Goal: Information Seeking & Learning: Learn about a topic

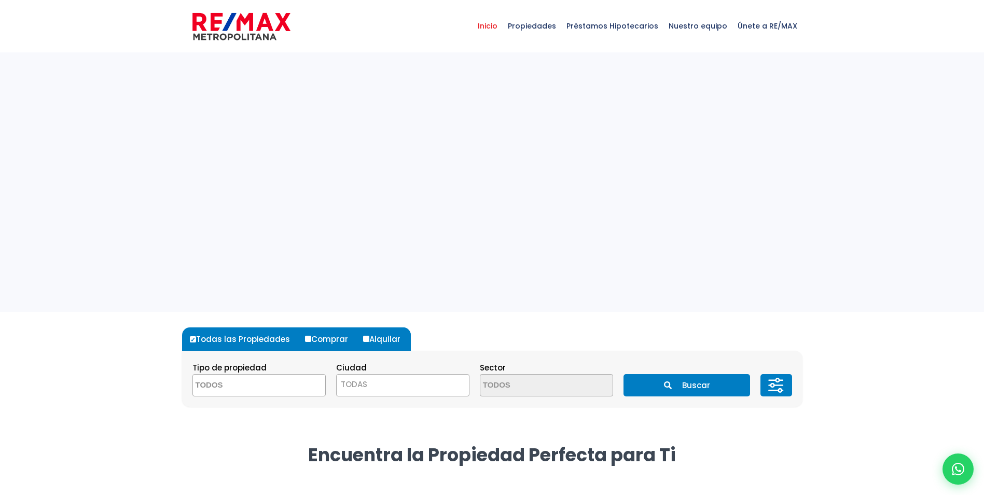
select select
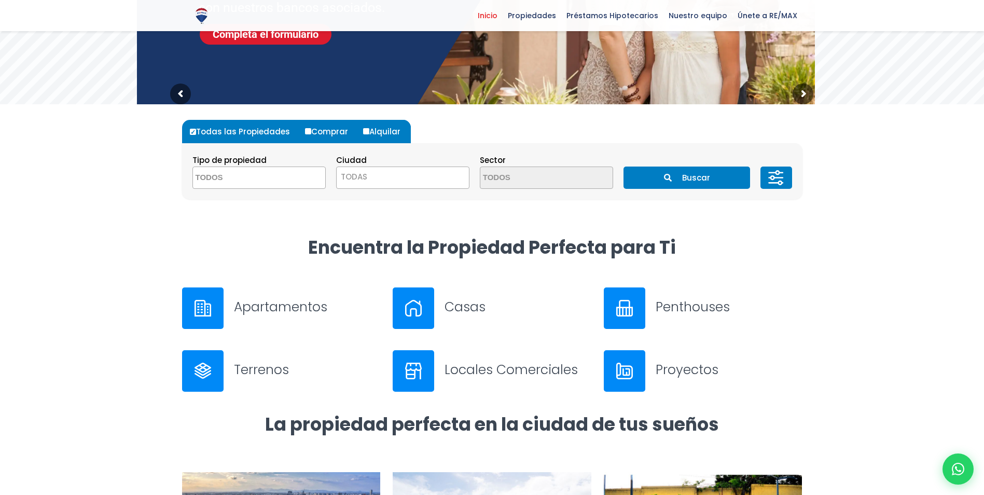
scroll to position [208, 0]
click at [208, 310] on img at bounding box center [203, 307] width 17 height 17
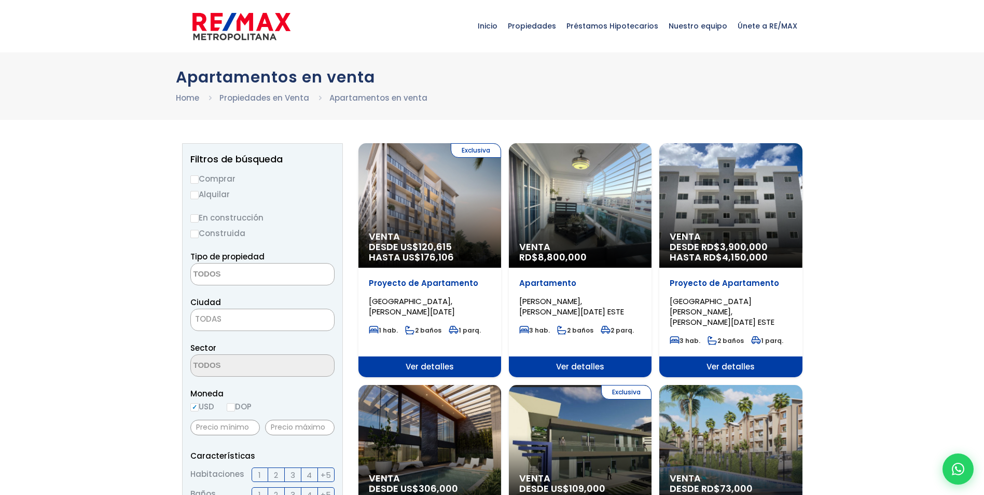
select select
click at [198, 177] on input "Comprar" at bounding box center [194, 179] width 8 height 8
radio input "true"
click at [250, 281] on textarea "Search" at bounding box center [241, 275] width 101 height 22
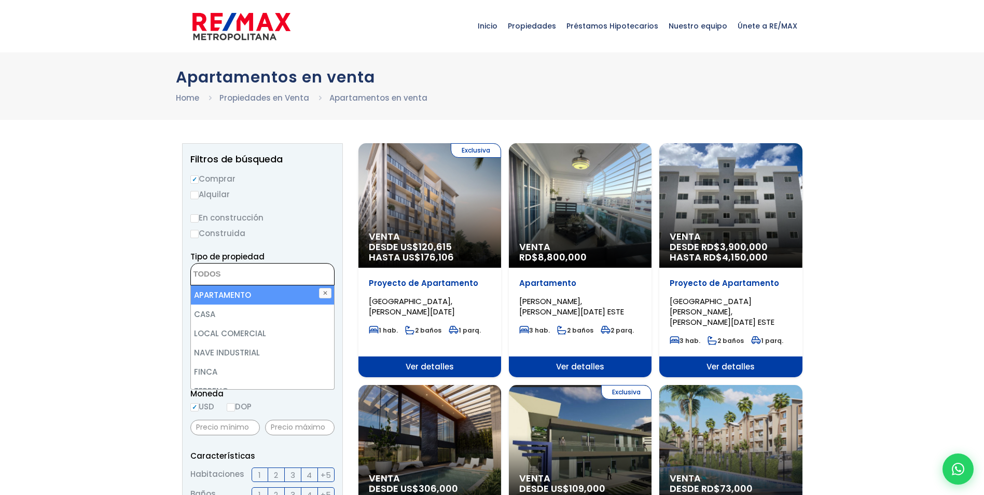
click at [258, 294] on li "APARTAMENTO" at bounding box center [262, 294] width 143 height 19
select select "apartment"
click at [247, 293] on li "APARTAMENTO" at bounding box center [262, 294] width 143 height 19
click at [246, 295] on li "APARTAMENTO" at bounding box center [262, 294] width 143 height 19
select select "apartment"
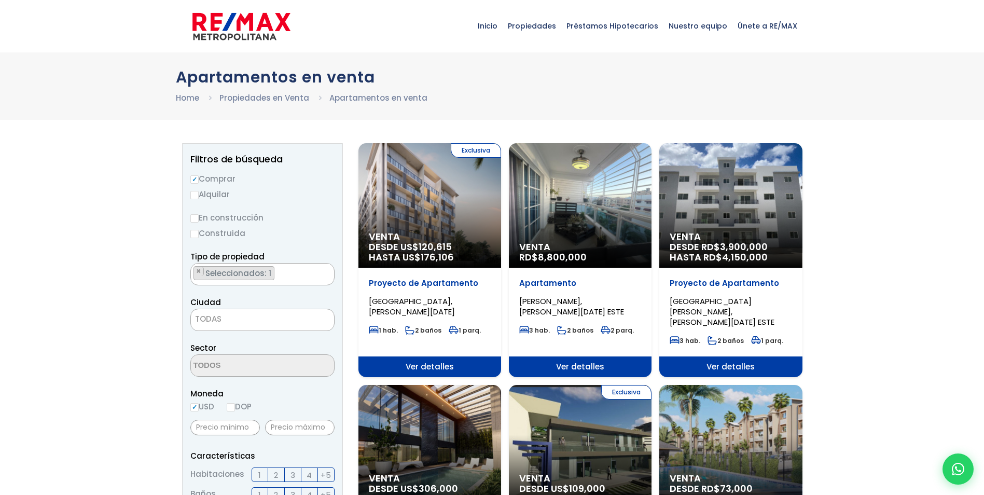
click at [224, 323] on span "TODAS" at bounding box center [262, 319] width 143 height 15
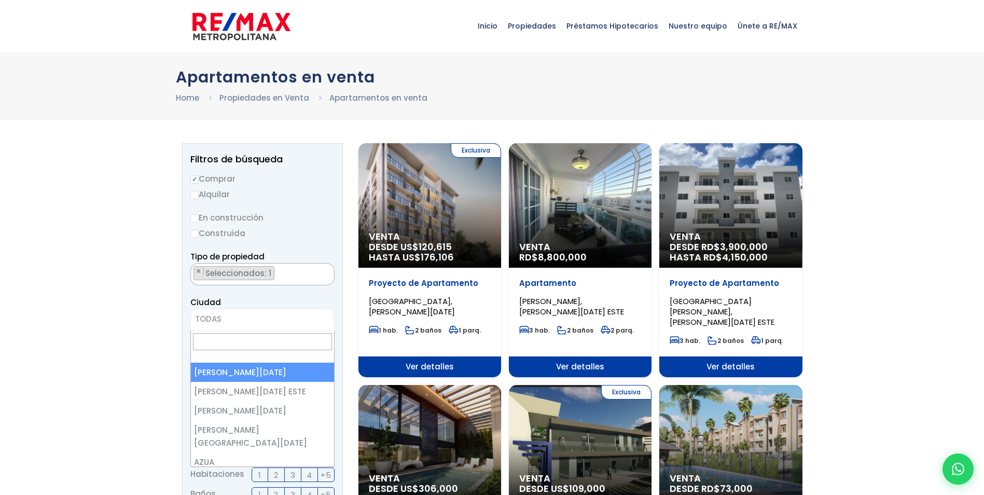
select select "1"
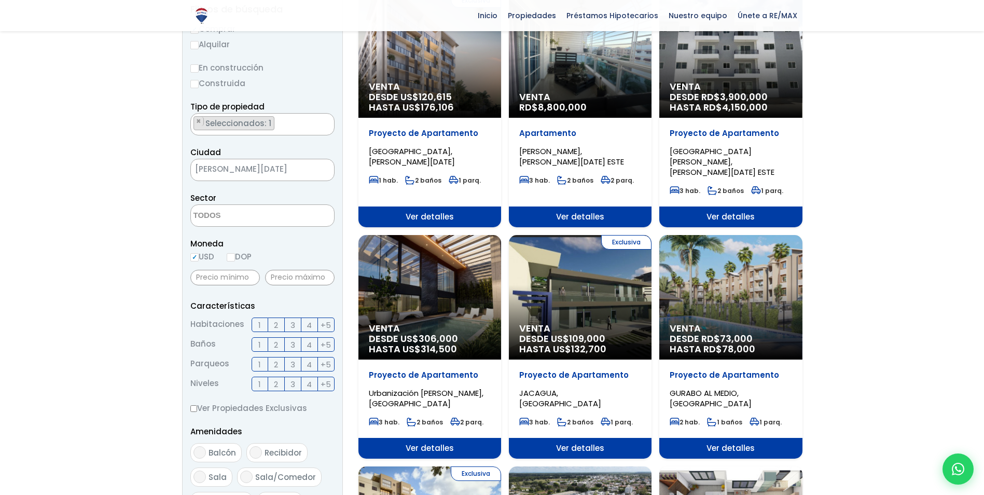
scroll to position [156, 0]
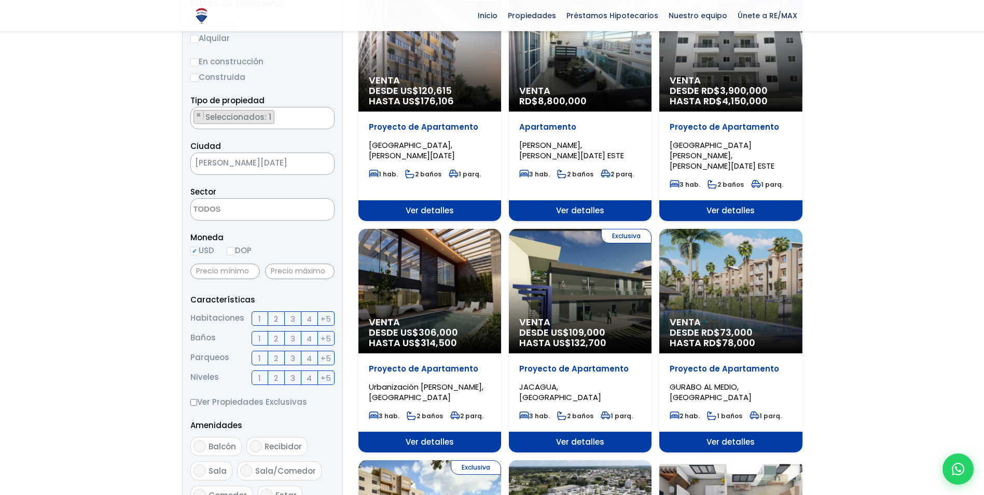
click at [294, 319] on span "3" at bounding box center [293, 318] width 5 height 13
click at [0, 0] on input "3" at bounding box center [0, 0] width 0 height 0
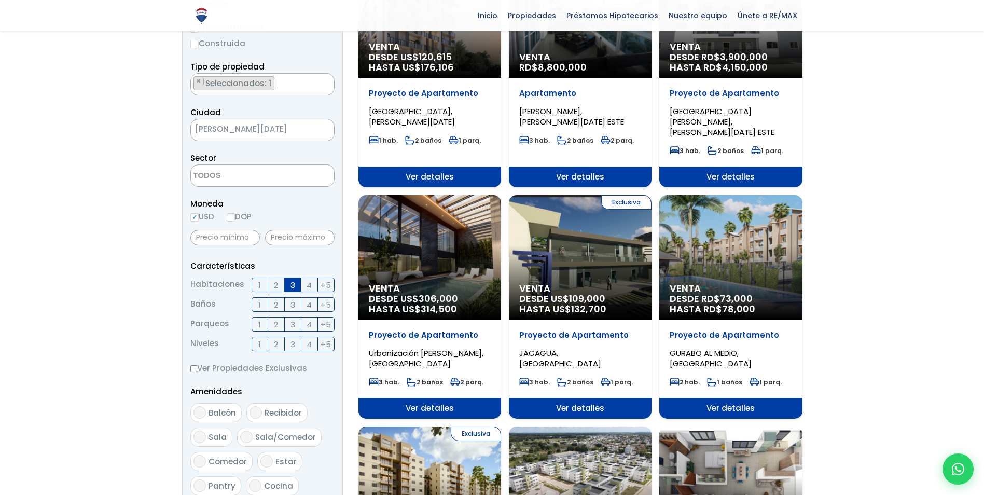
scroll to position [208, 0]
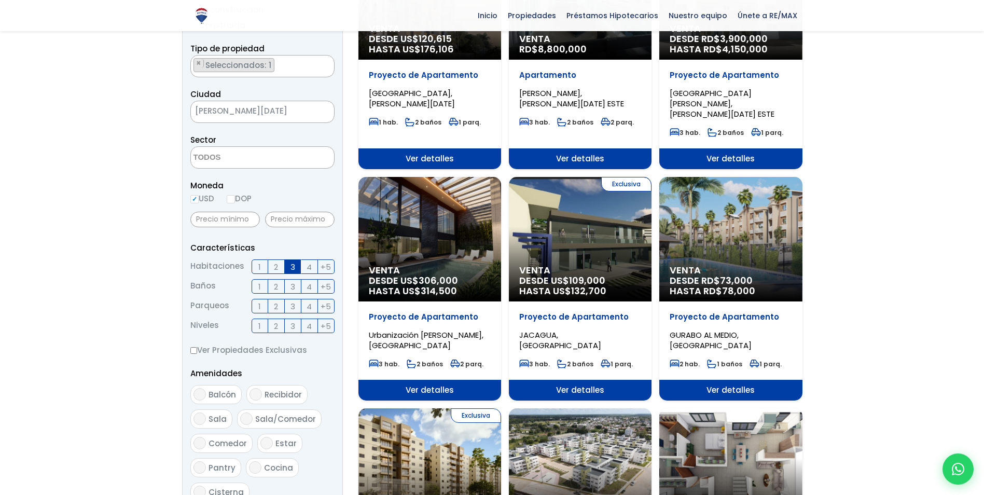
click at [215, 397] on span "Balcón" at bounding box center [222, 394] width 27 height 11
click at [206, 397] on input "Balcón" at bounding box center [200, 394] width 12 height 12
checkbox input "true"
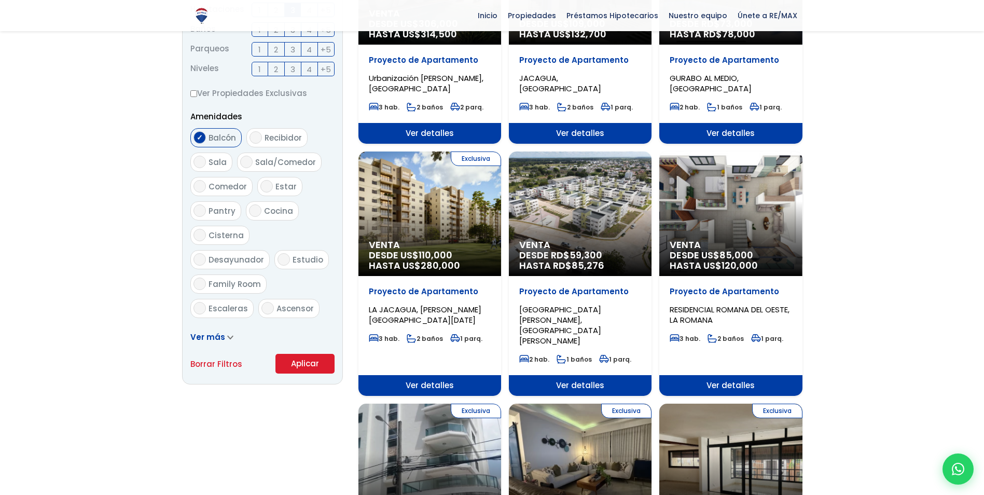
scroll to position [467, 0]
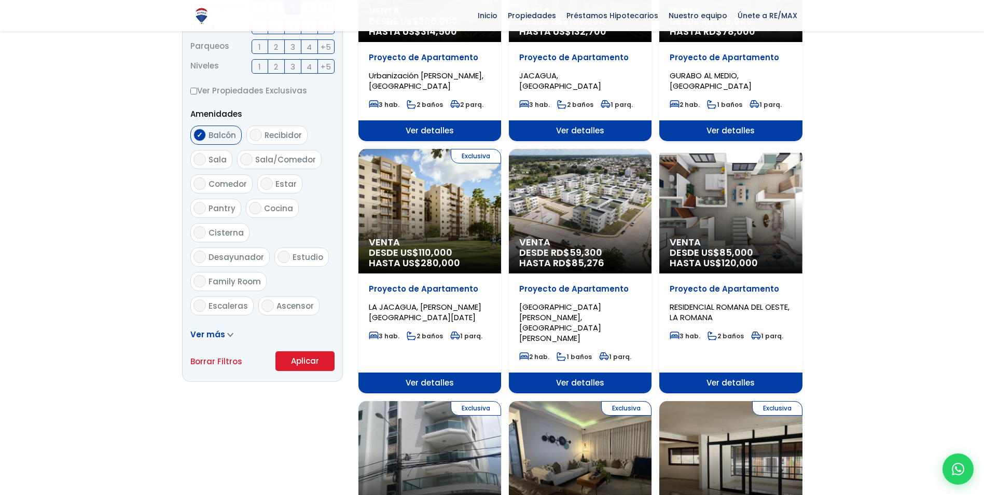
click at [304, 358] on button "Aplicar" at bounding box center [305, 361] width 59 height 20
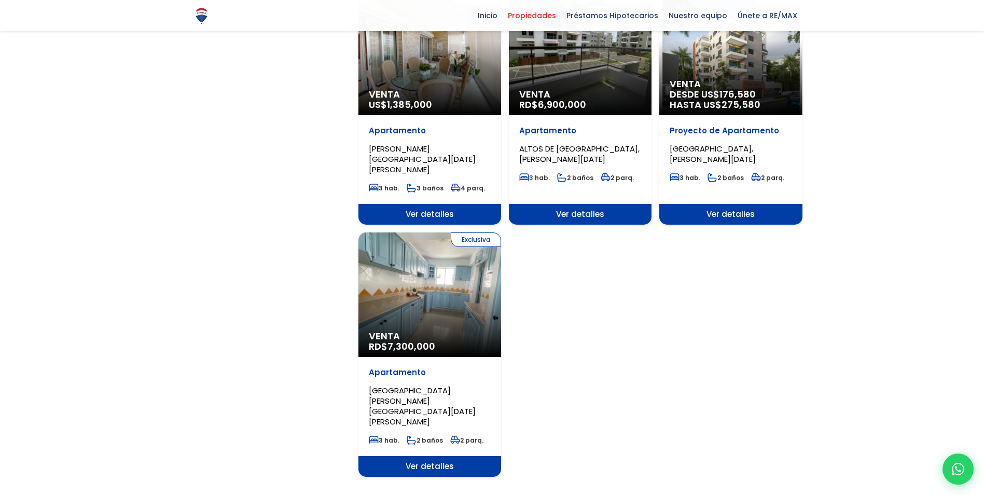
scroll to position [1297, 0]
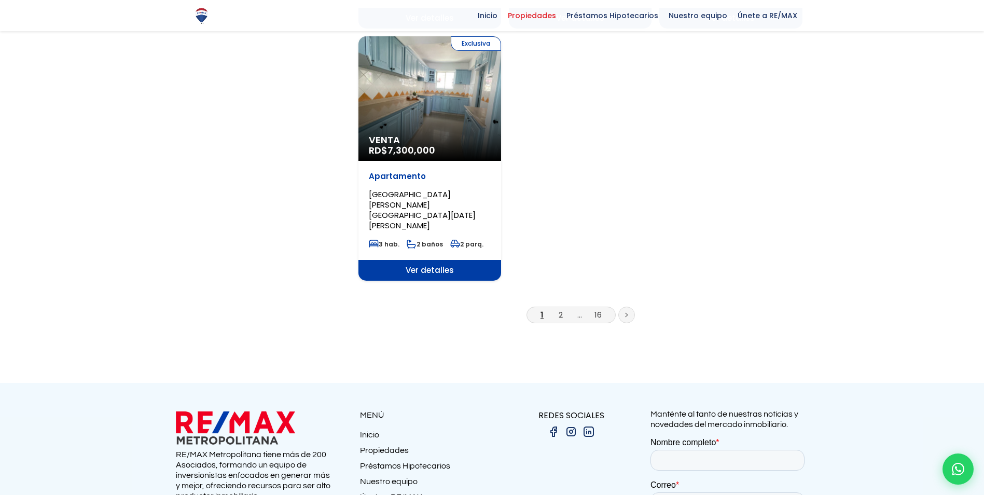
click at [559, 308] on li "2" at bounding box center [561, 314] width 17 height 13
click at [559, 309] on link "2" at bounding box center [561, 314] width 4 height 11
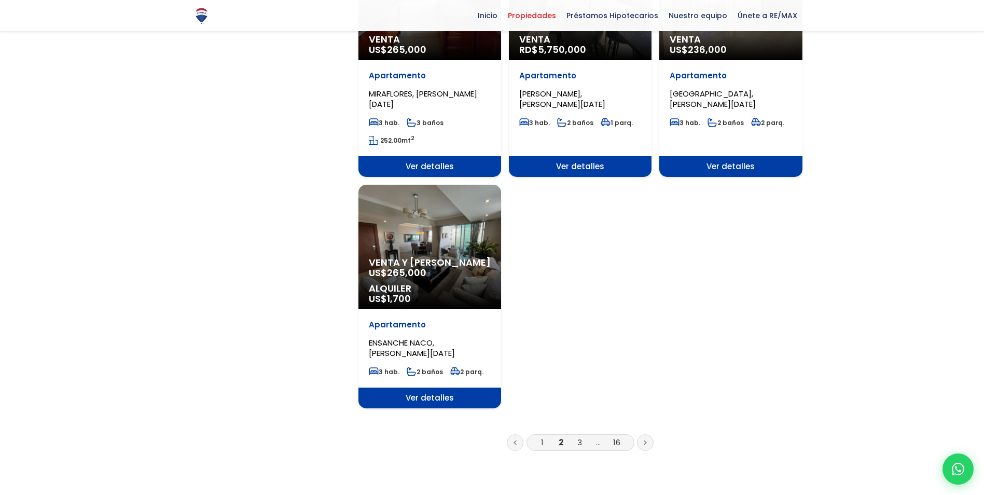
scroll to position [1193, 0]
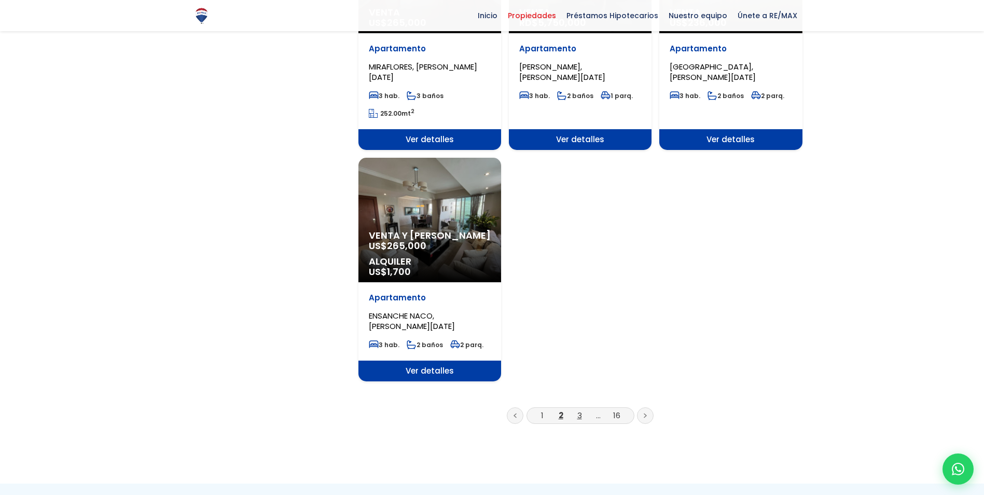
click at [578, 410] on link "3" at bounding box center [579, 415] width 5 height 11
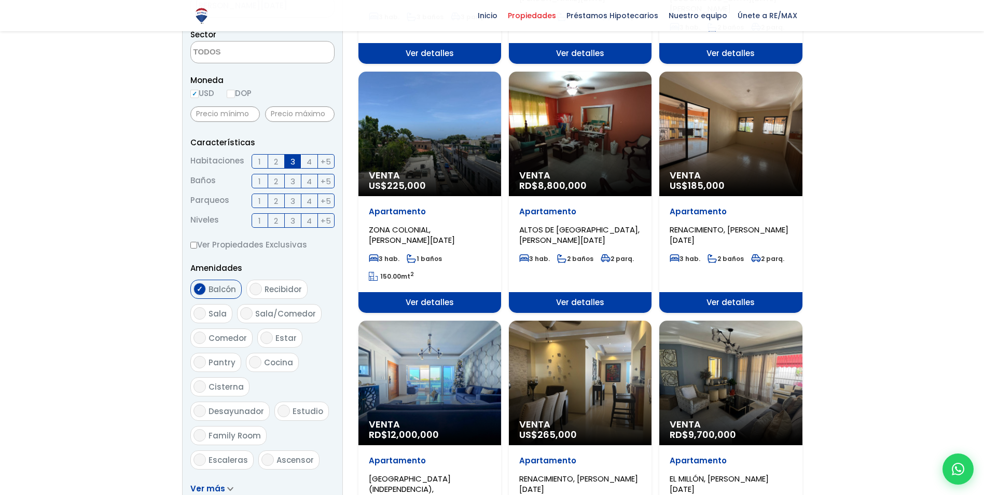
scroll to position [208, 0]
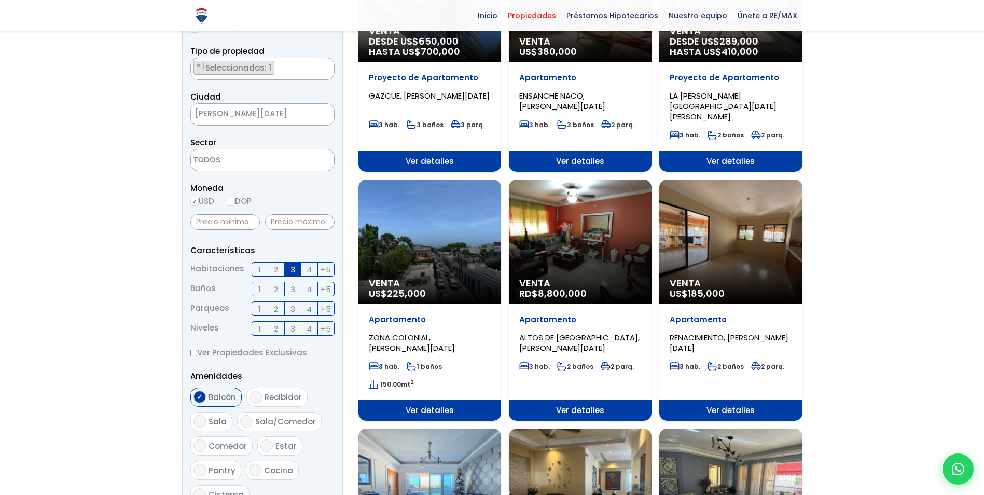
click at [735, 230] on div "Venta US$ 185,000" at bounding box center [730, 242] width 143 height 125
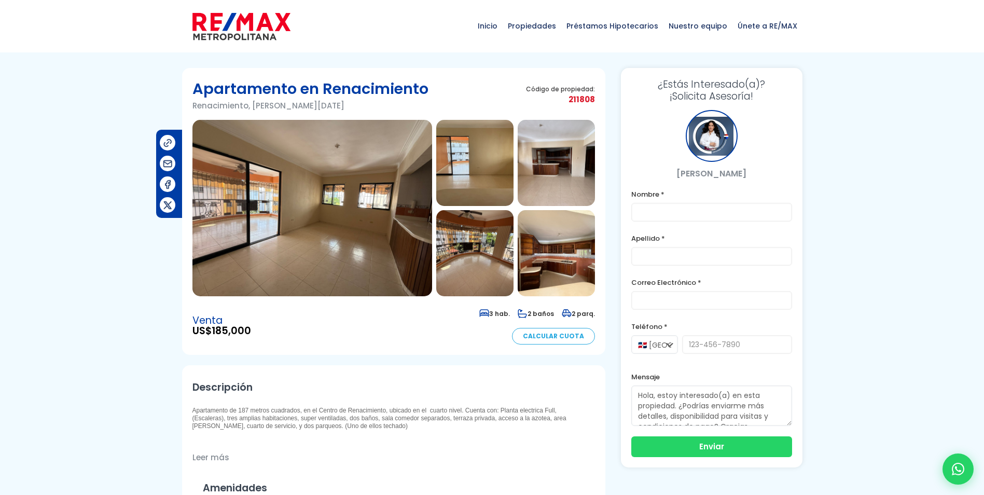
click at [319, 216] on img at bounding box center [312, 208] width 240 height 176
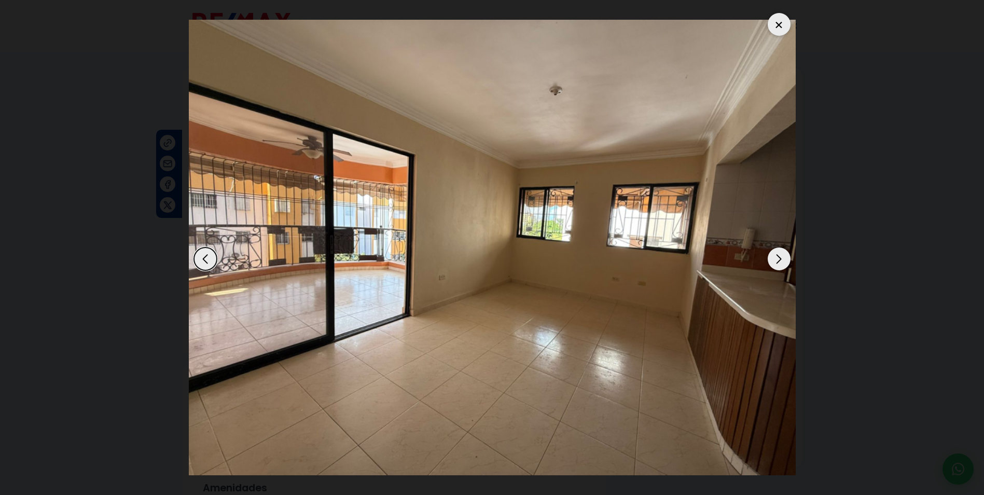
click at [774, 255] on div "Next slide" at bounding box center [779, 258] width 23 height 23
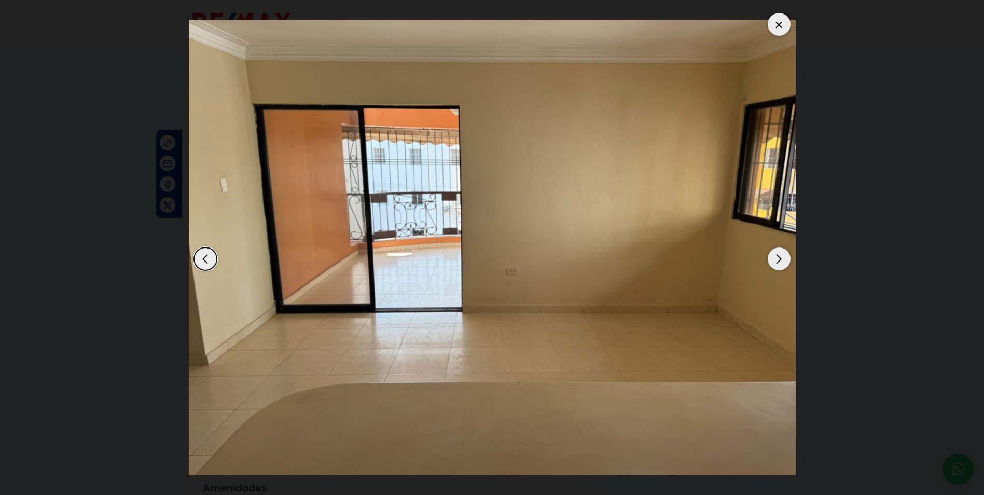
click at [774, 254] on div "Next slide" at bounding box center [779, 258] width 23 height 23
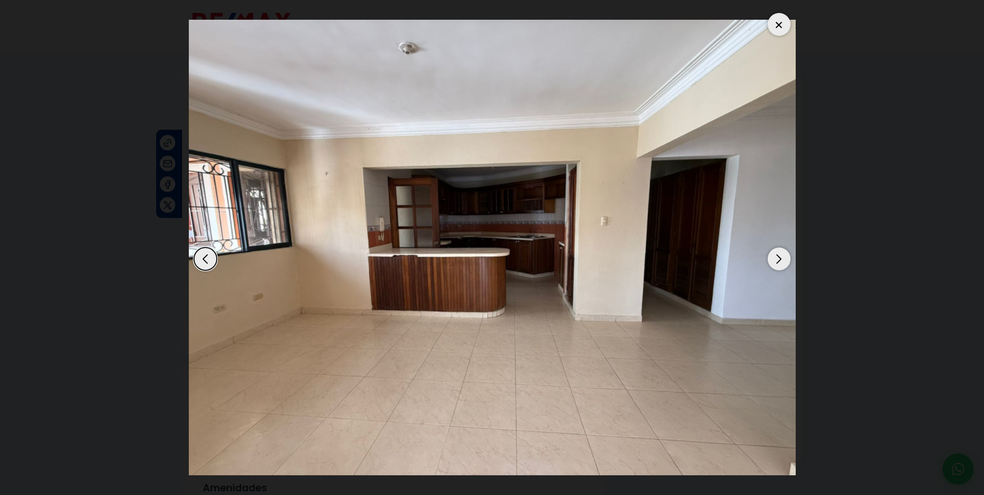
click at [774, 254] on div "Next slide" at bounding box center [779, 258] width 23 height 23
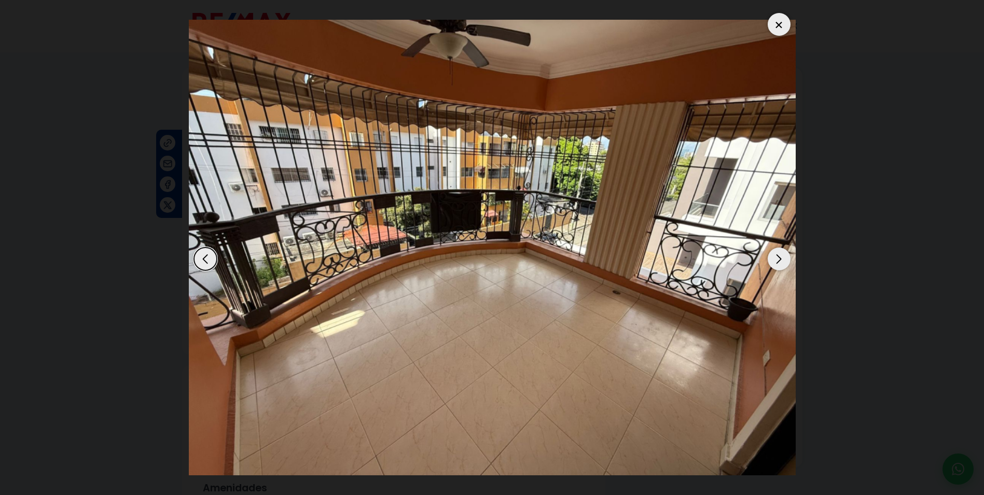
click at [774, 254] on div "Next slide" at bounding box center [779, 258] width 23 height 23
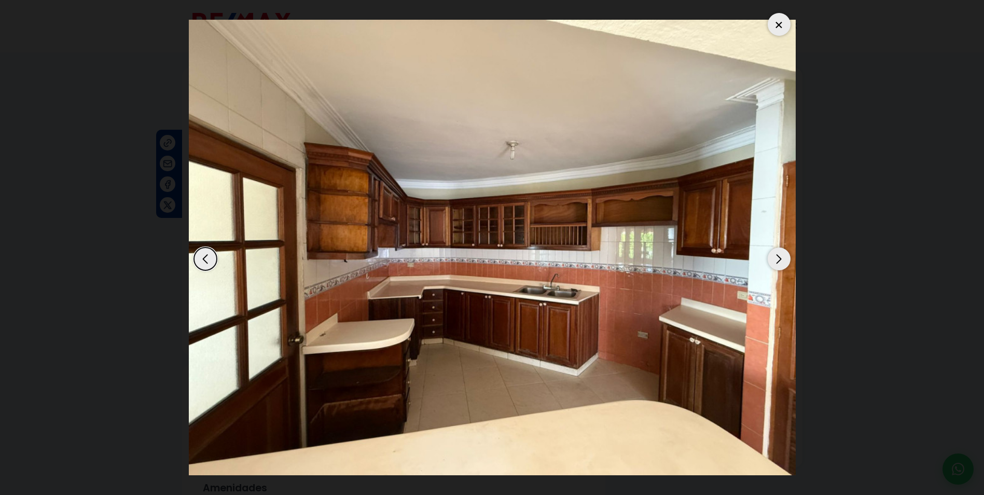
click at [774, 254] on div "Next slide" at bounding box center [779, 258] width 23 height 23
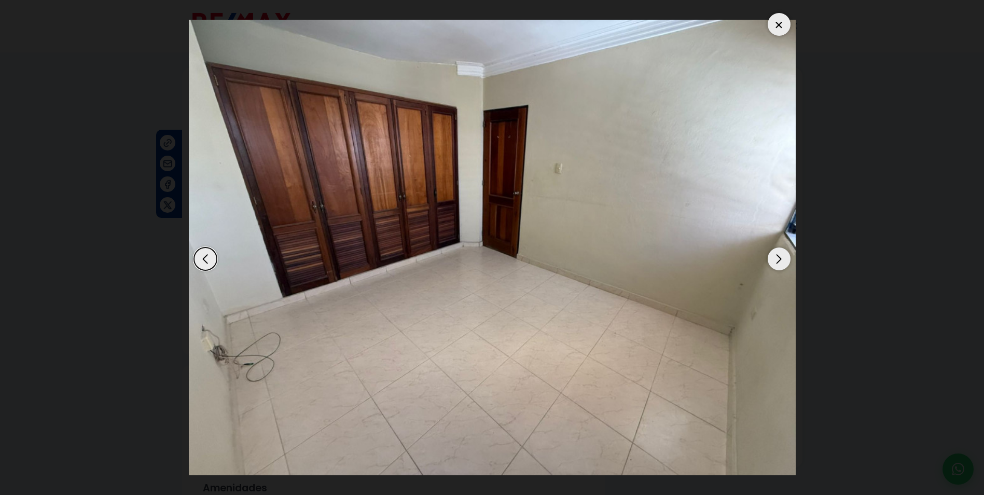
click at [774, 254] on div "Next slide" at bounding box center [779, 258] width 23 height 23
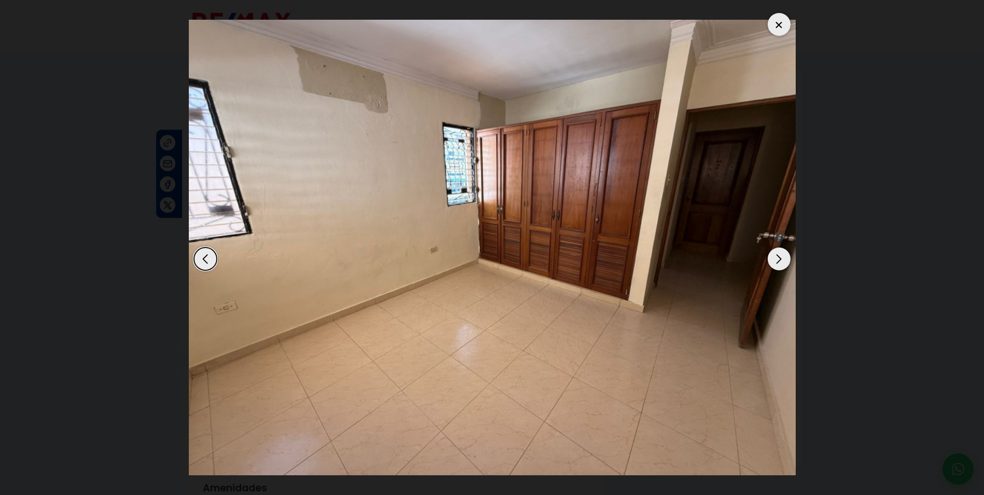
click at [774, 254] on div "Next slide" at bounding box center [779, 258] width 23 height 23
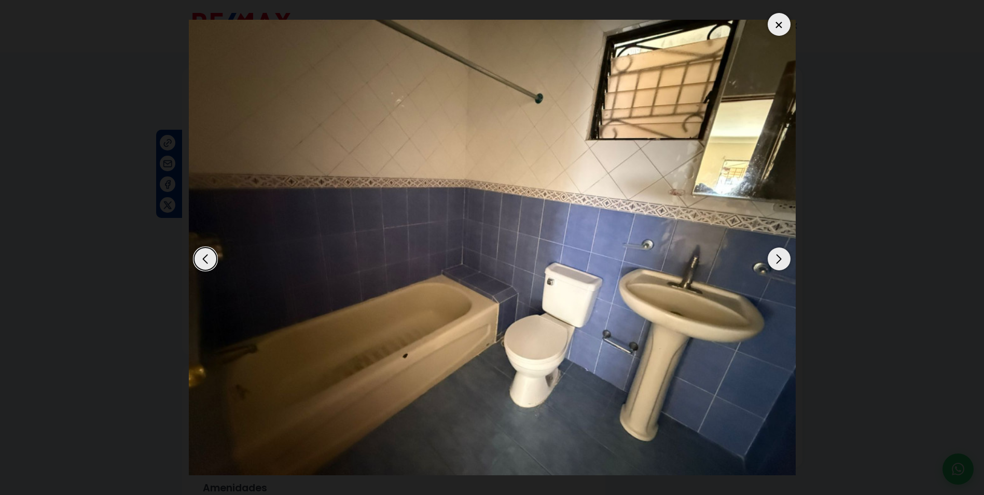
click at [774, 254] on div "Next slide" at bounding box center [779, 258] width 23 height 23
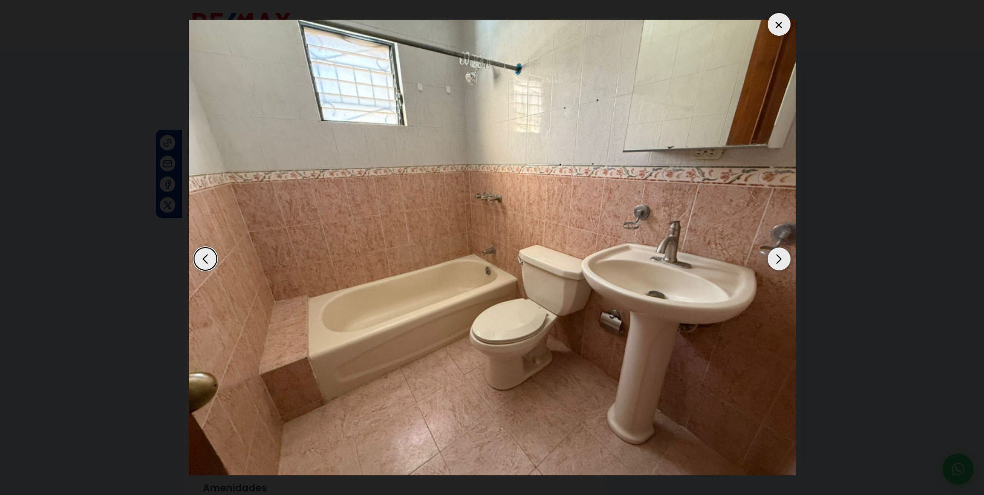
click at [774, 254] on div "Next slide" at bounding box center [779, 258] width 23 height 23
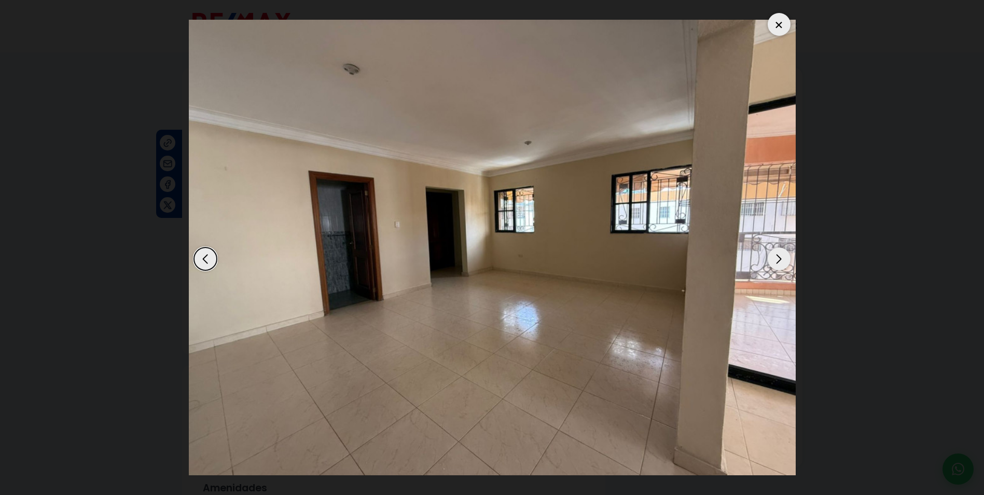
click at [774, 254] on div "Next slide" at bounding box center [779, 258] width 23 height 23
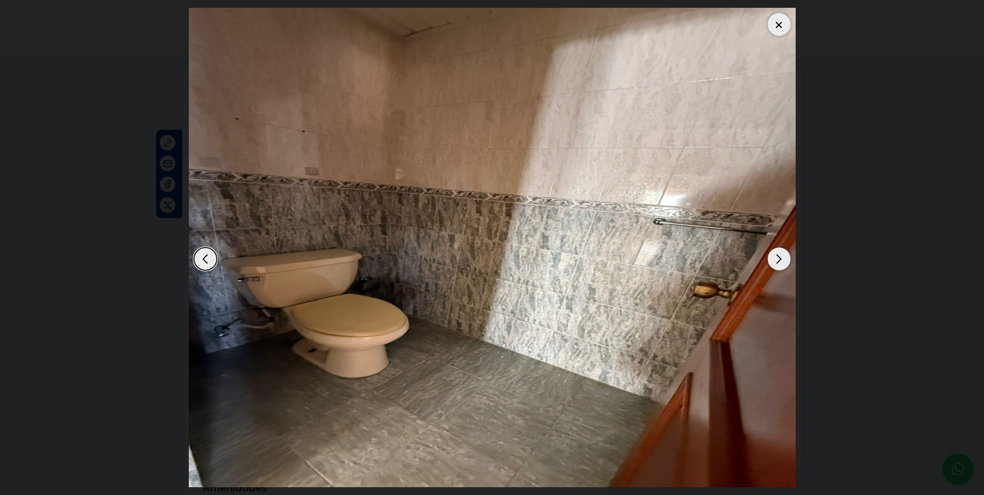
click at [774, 254] on div "Next slide" at bounding box center [779, 258] width 23 height 23
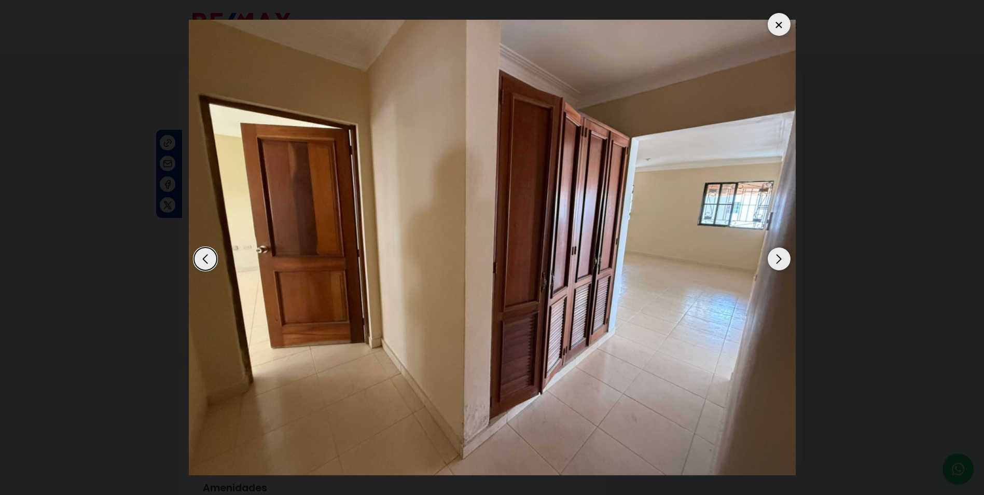
click at [774, 254] on div "Next slide" at bounding box center [779, 258] width 23 height 23
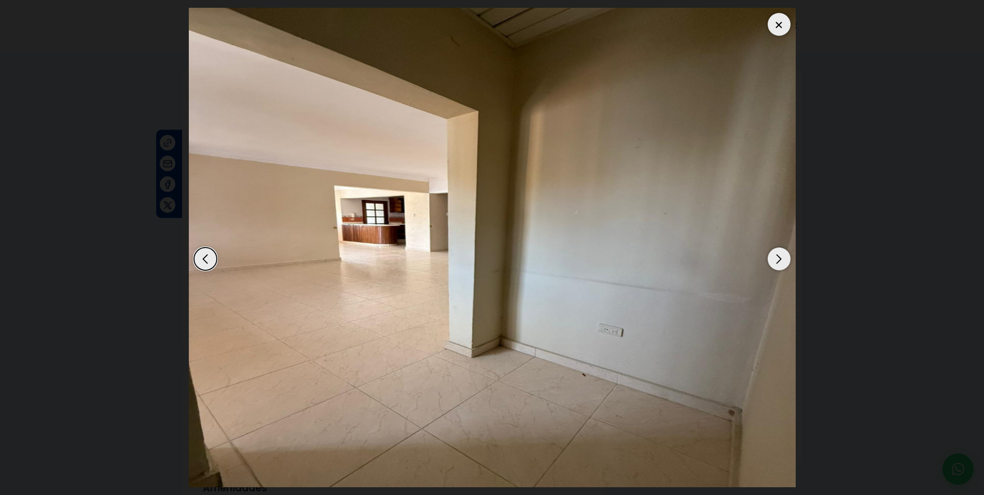
click at [774, 254] on div "Next slide" at bounding box center [779, 258] width 23 height 23
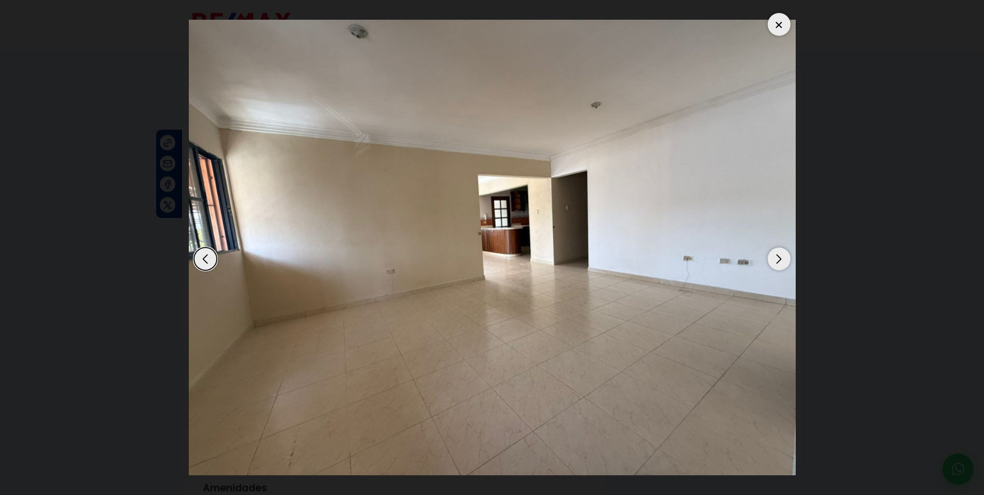
click at [774, 254] on div "Next slide" at bounding box center [779, 258] width 23 height 23
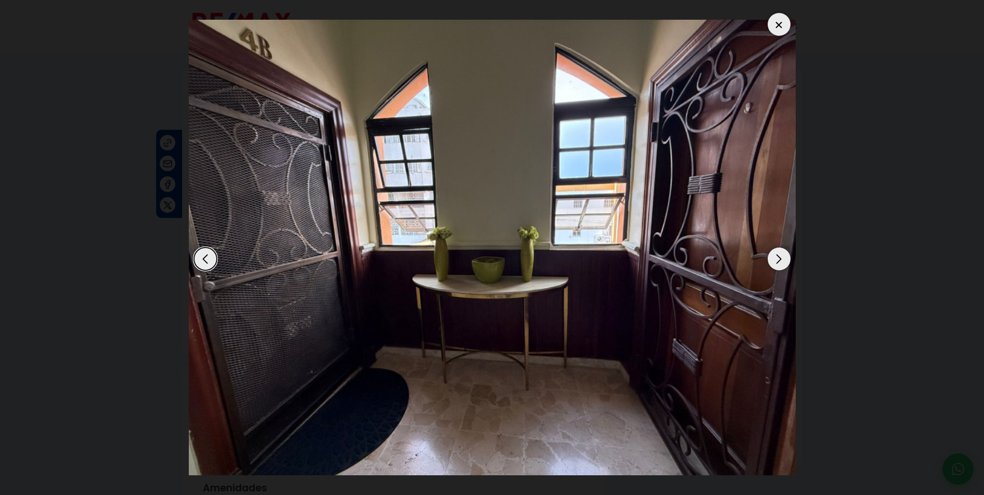
click at [781, 259] on div "Next slide" at bounding box center [779, 258] width 23 height 23
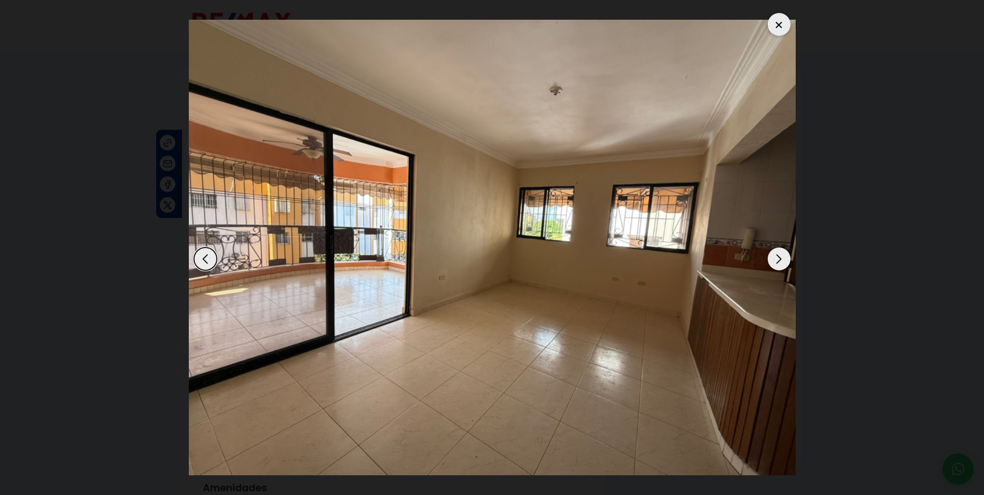
click at [781, 259] on div "Next slide" at bounding box center [779, 258] width 23 height 23
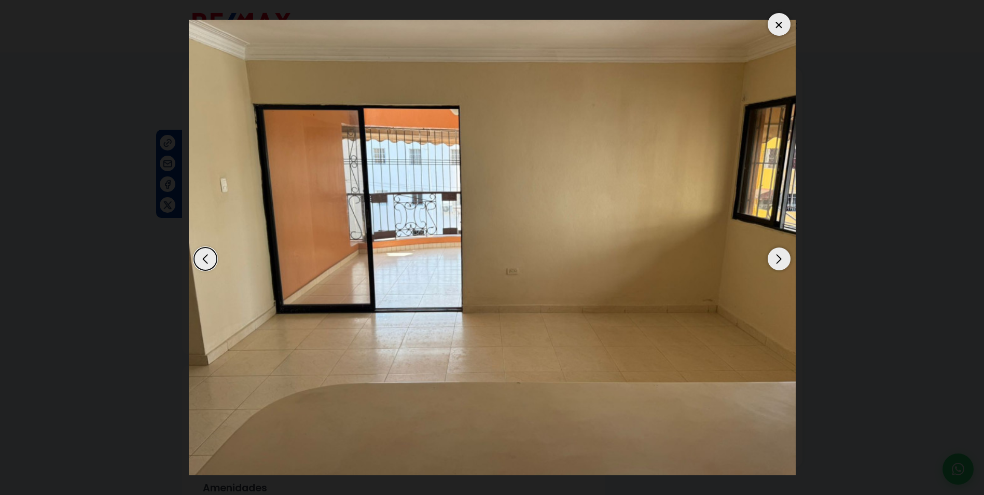
click at [778, 20] on div at bounding box center [779, 24] width 23 height 23
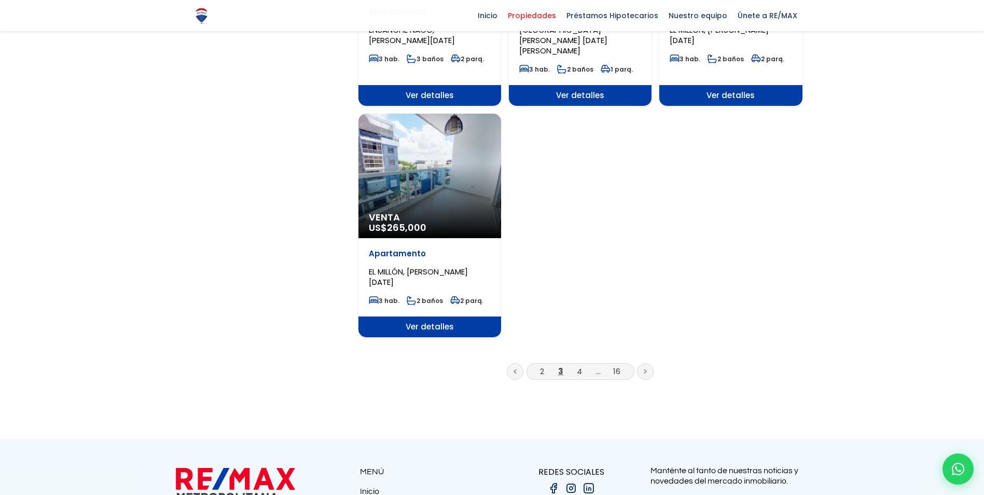
scroll to position [1245, 0]
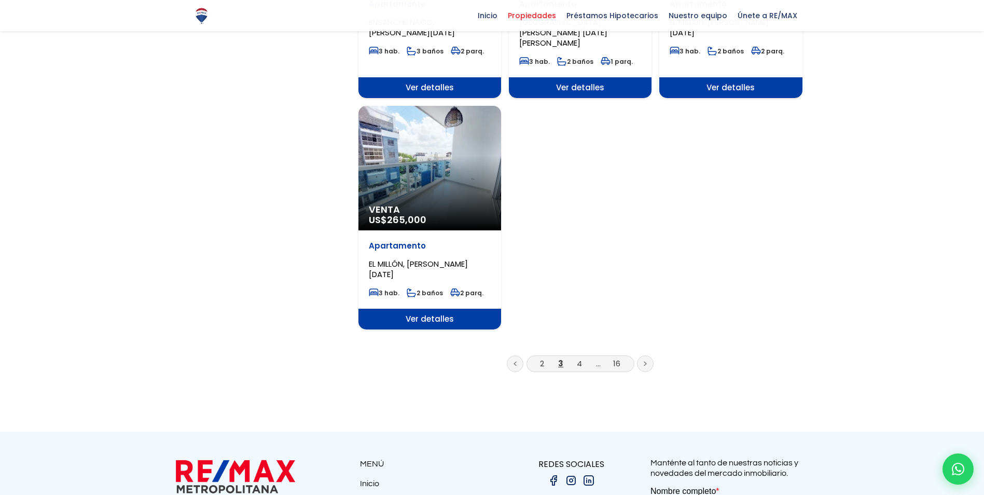
click at [582, 357] on li "4" at bounding box center [579, 363] width 17 height 13
click at [580, 358] on link "4" at bounding box center [579, 363] width 5 height 11
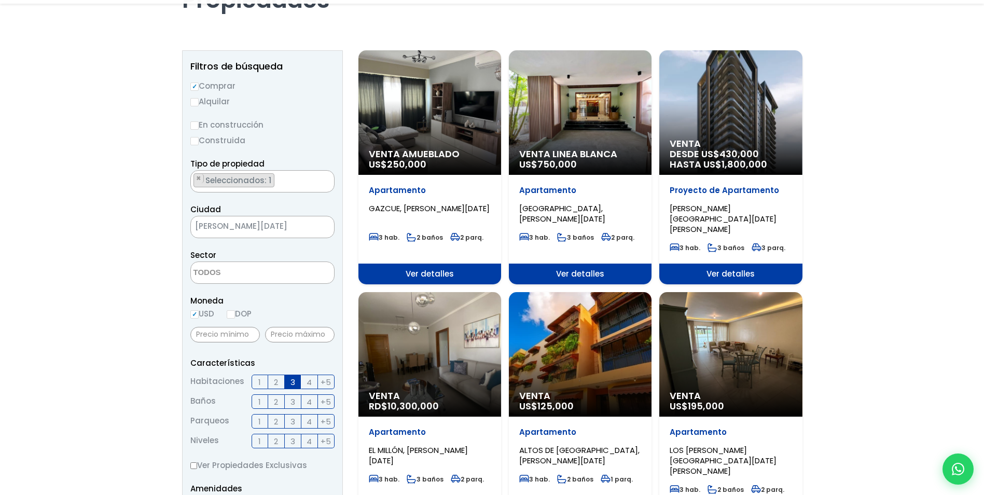
scroll to position [208, 0]
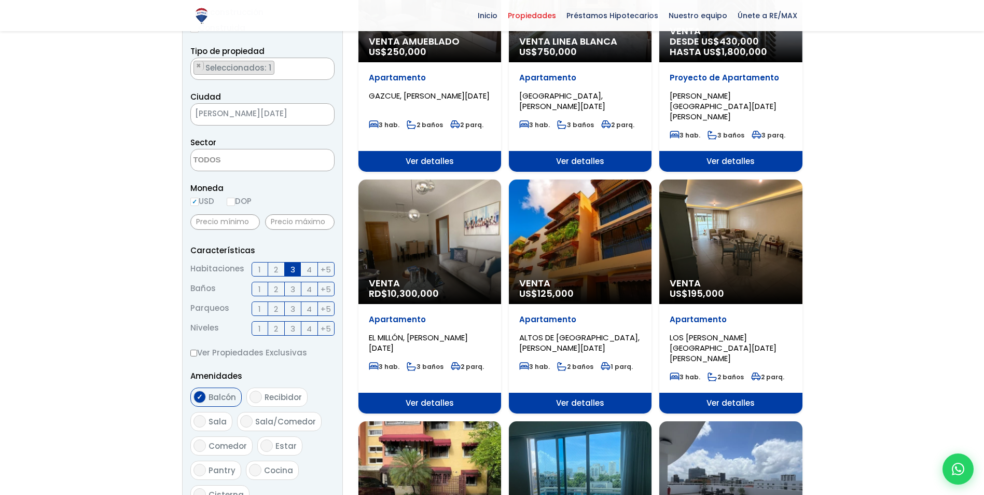
click at [428, 230] on div "Venta RD$ 10,300,000" at bounding box center [430, 242] width 143 height 125
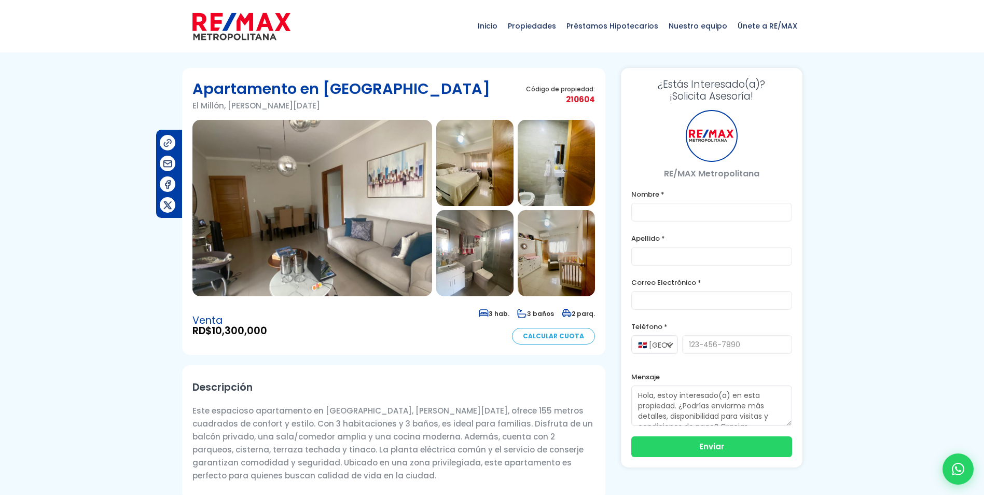
click at [371, 243] on img at bounding box center [312, 208] width 240 height 176
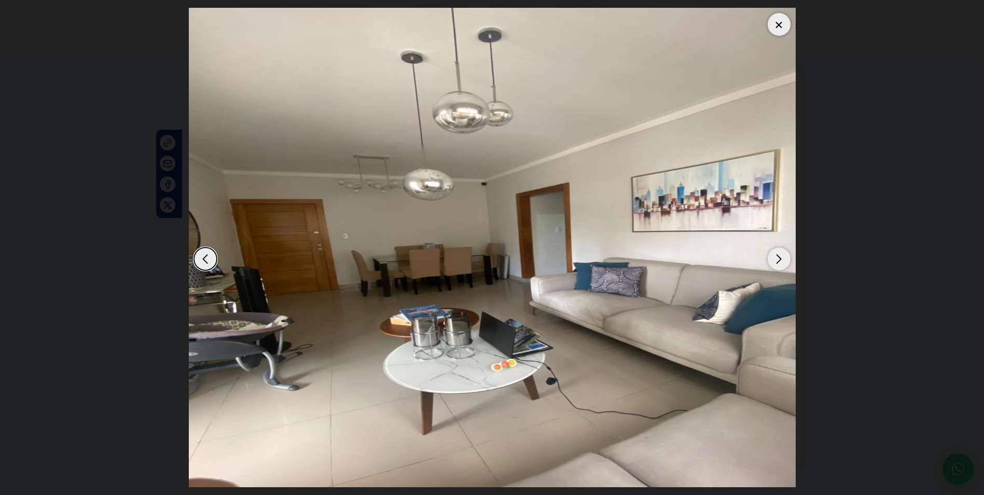
click at [778, 257] on div "Next slide" at bounding box center [779, 258] width 23 height 23
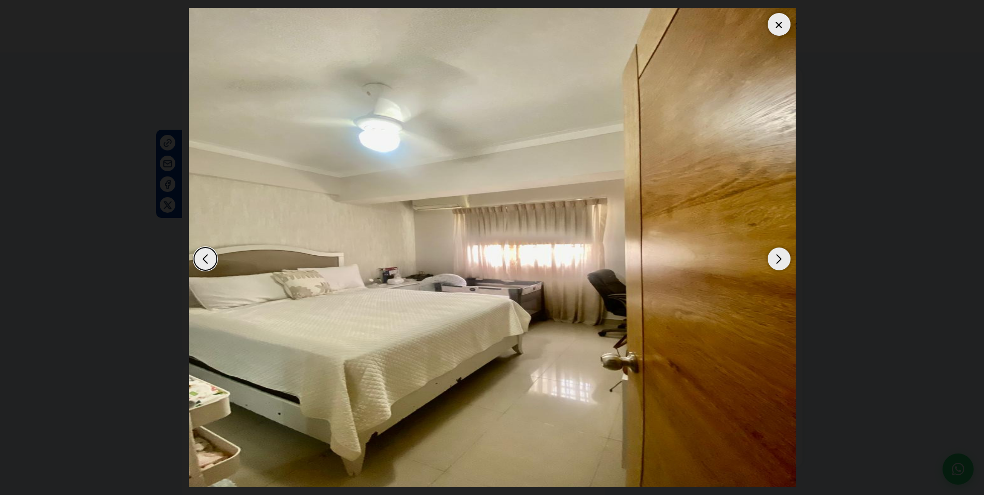
click at [778, 257] on div "Next slide" at bounding box center [779, 258] width 23 height 23
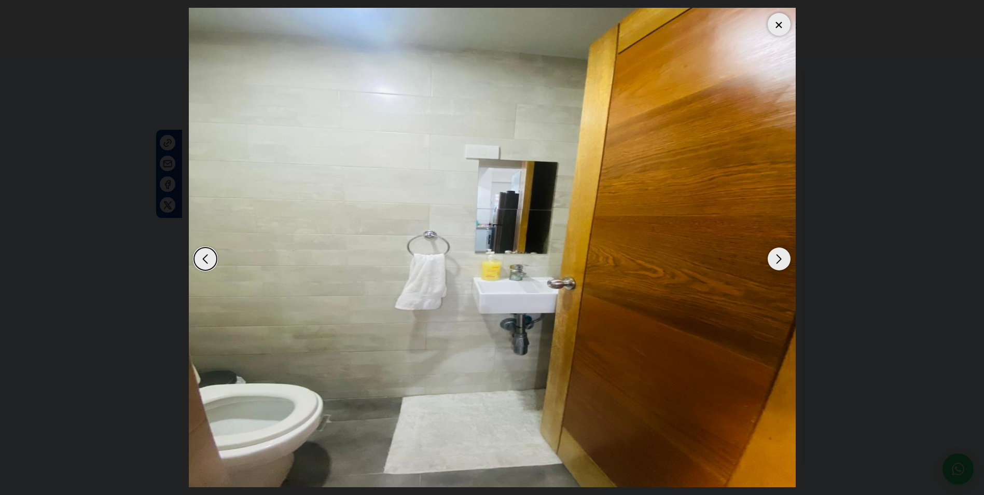
click at [778, 257] on div "Next slide" at bounding box center [779, 258] width 23 height 23
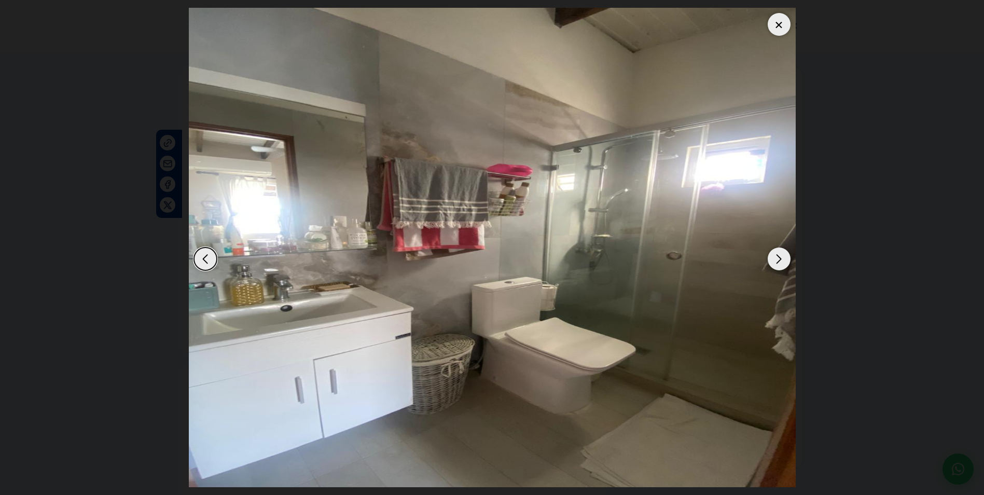
click at [778, 257] on div "Next slide" at bounding box center [779, 258] width 23 height 23
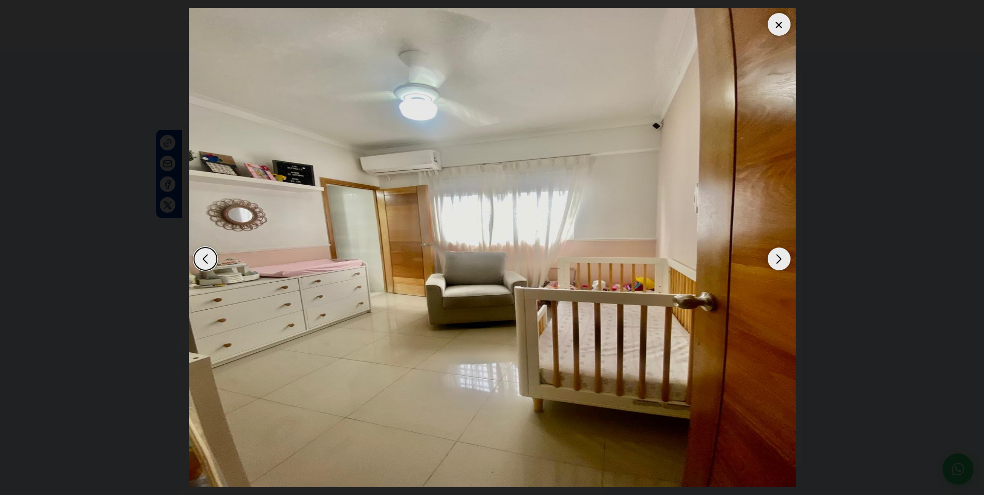
click at [776, 255] on div "Next slide" at bounding box center [779, 258] width 23 height 23
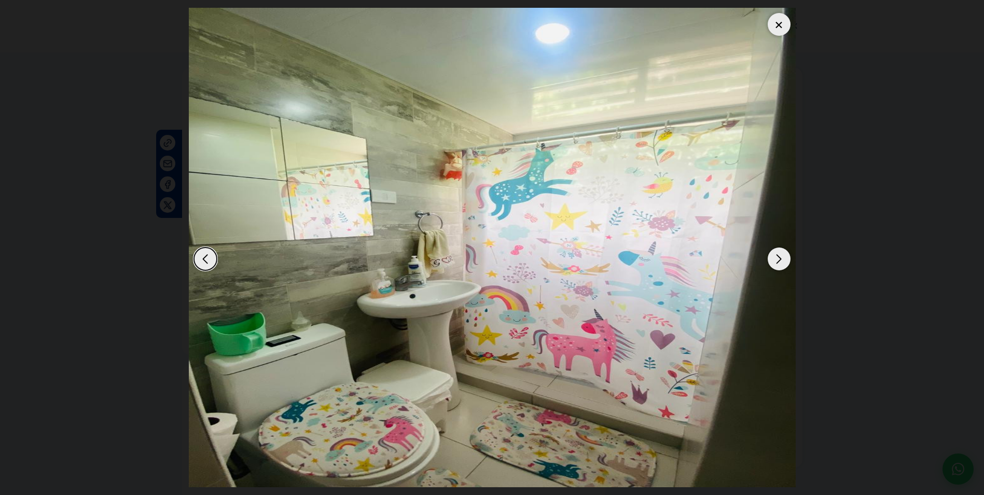
click at [776, 258] on div "Next slide" at bounding box center [779, 258] width 23 height 23
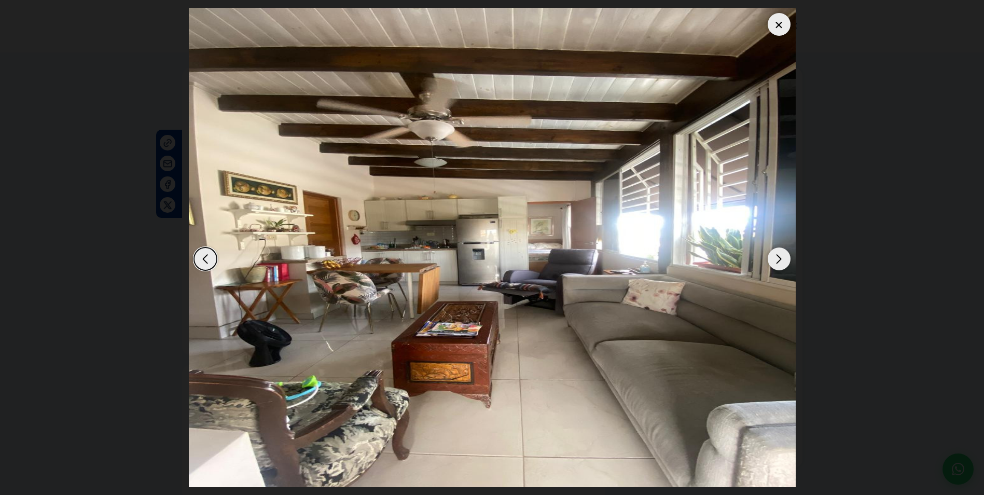
click at [775, 264] on div "Next slide" at bounding box center [779, 258] width 23 height 23
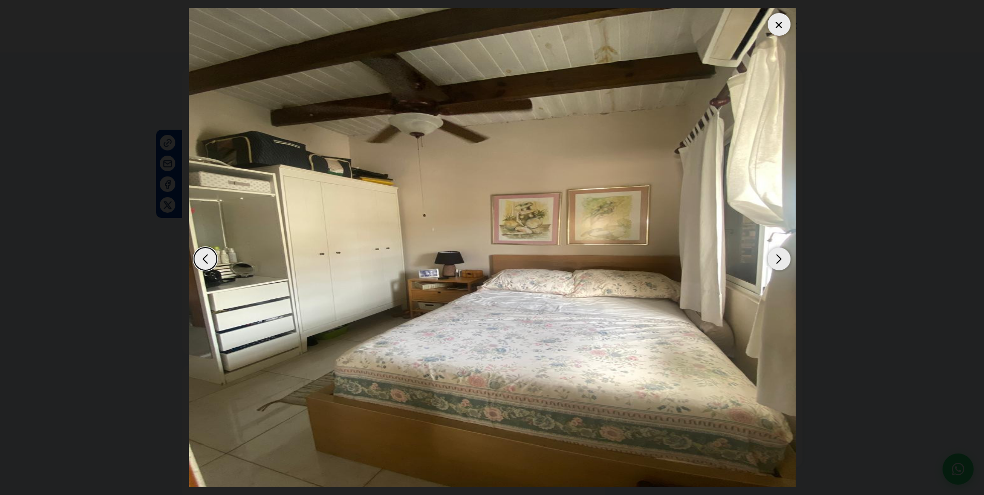
click at [775, 264] on div "Next slide" at bounding box center [779, 258] width 23 height 23
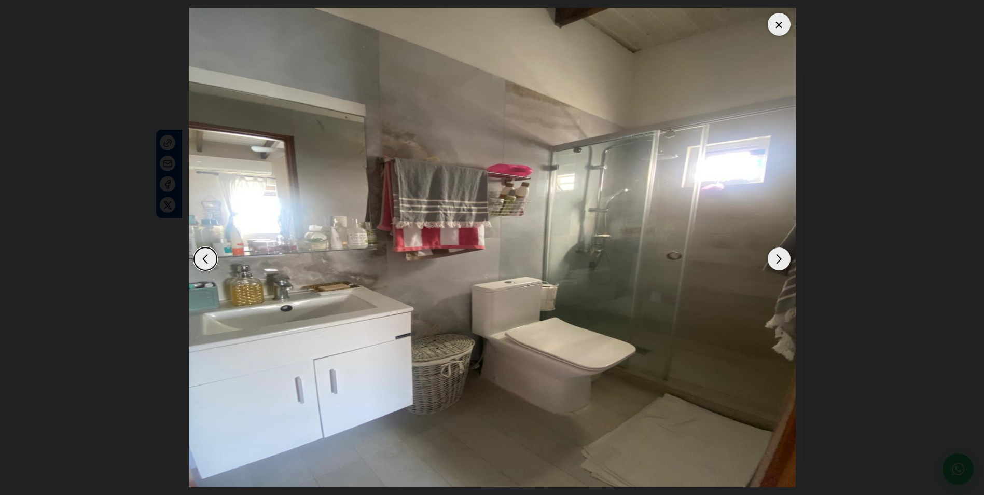
click at [775, 264] on div "Next slide" at bounding box center [779, 258] width 23 height 23
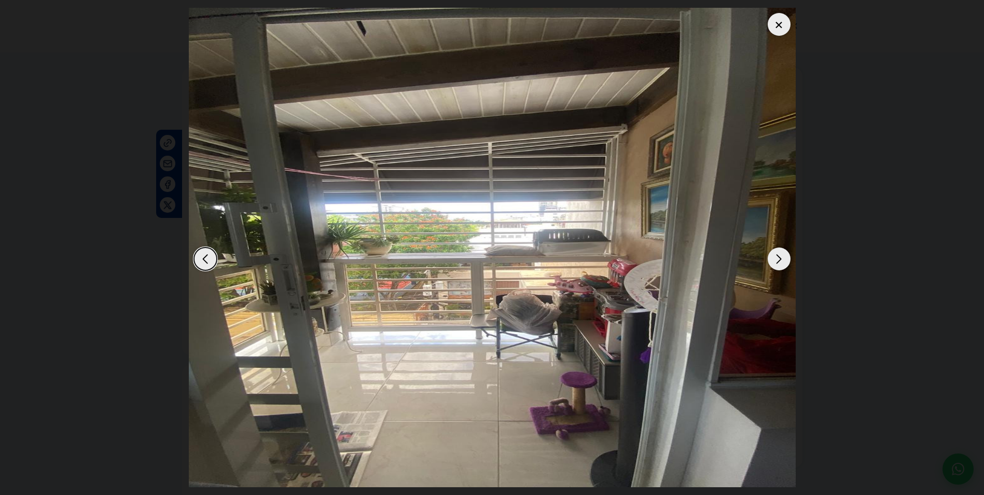
click at [775, 264] on div "Next slide" at bounding box center [779, 258] width 23 height 23
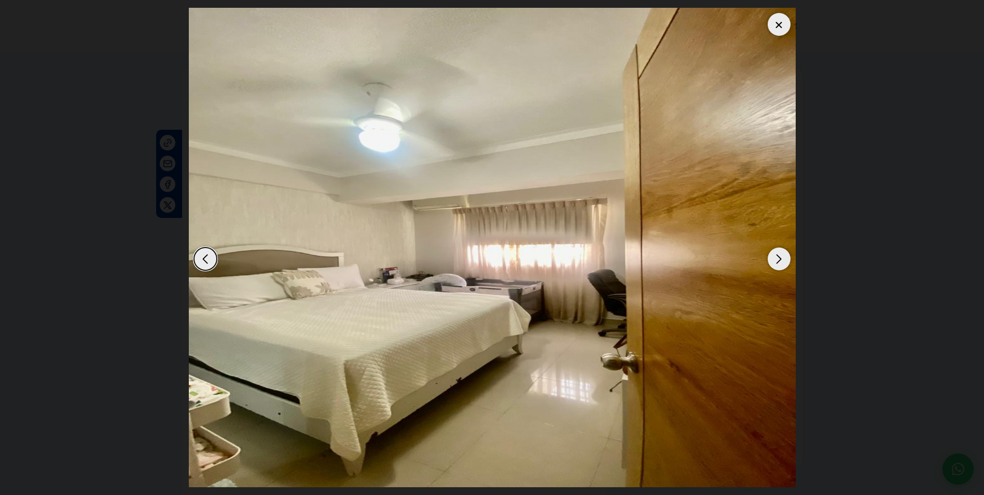
click at [778, 22] on div at bounding box center [779, 24] width 23 height 23
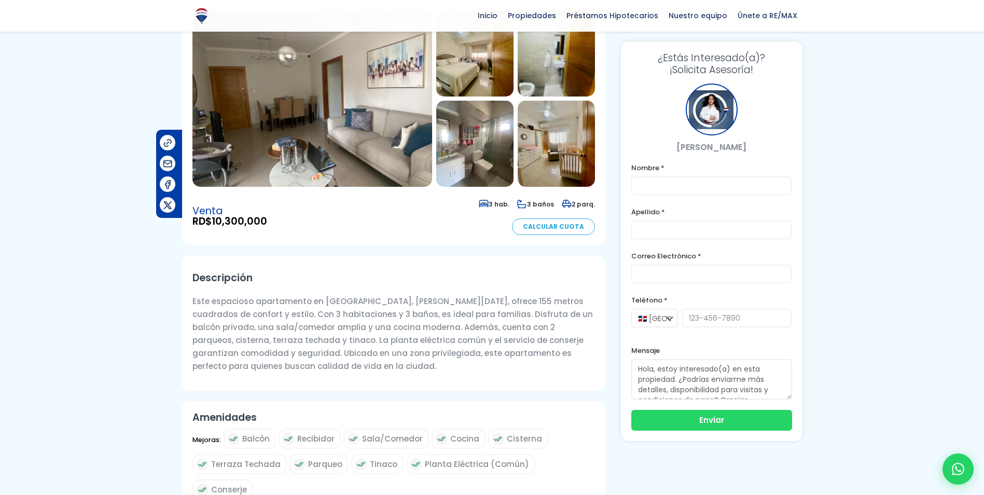
scroll to position [52, 0]
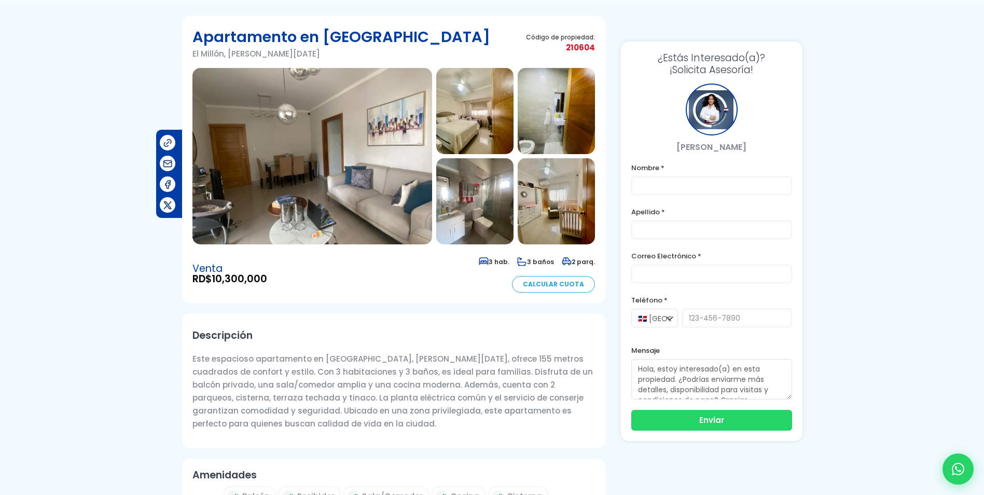
click at [327, 156] on img at bounding box center [312, 156] width 240 height 176
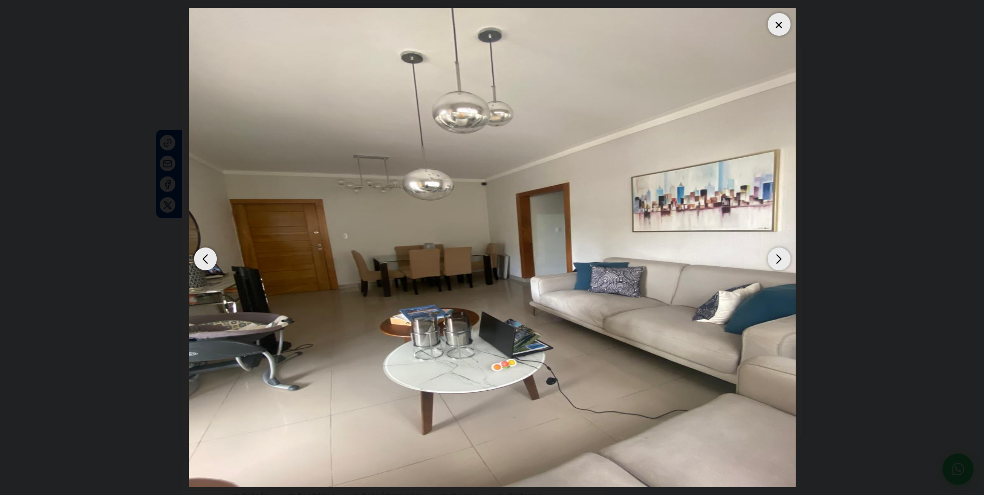
click at [776, 257] on div "Next slide" at bounding box center [779, 258] width 23 height 23
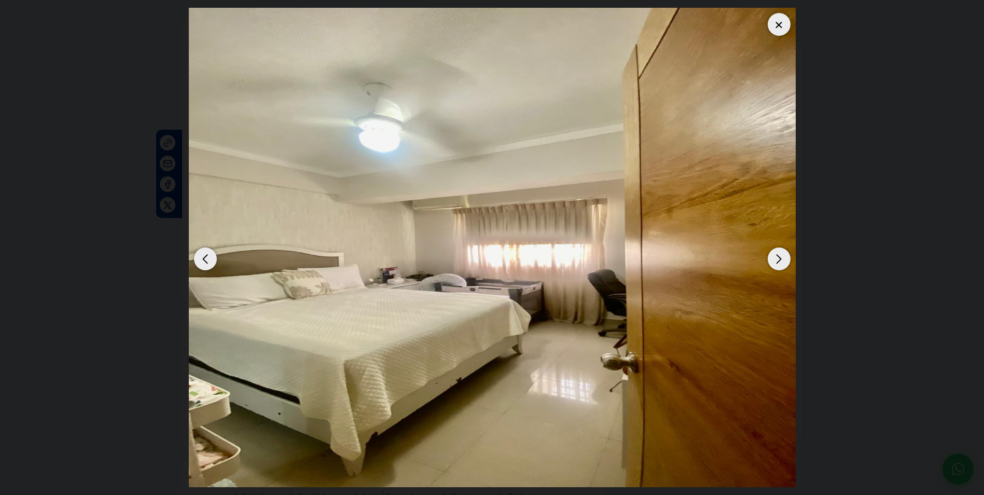
click at [776, 257] on div "Next slide" at bounding box center [779, 258] width 23 height 23
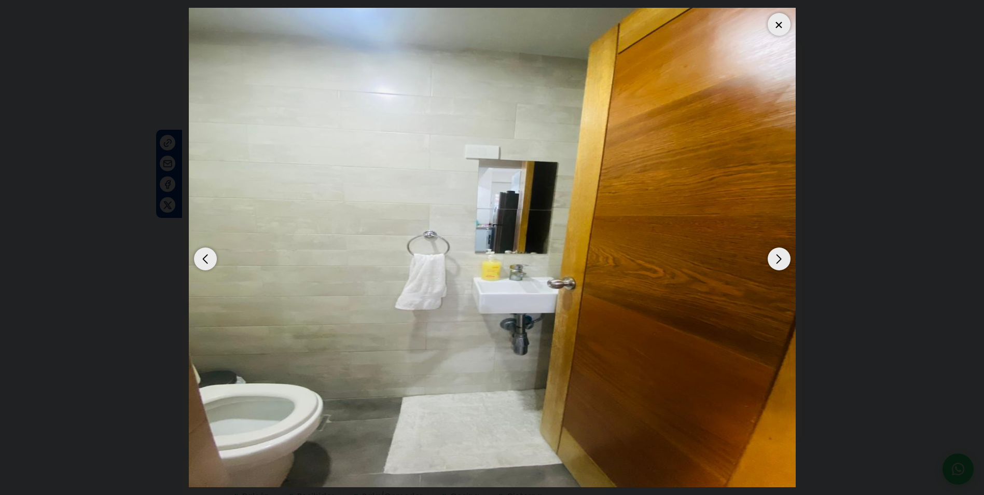
click at [776, 257] on div "Next slide" at bounding box center [779, 258] width 23 height 23
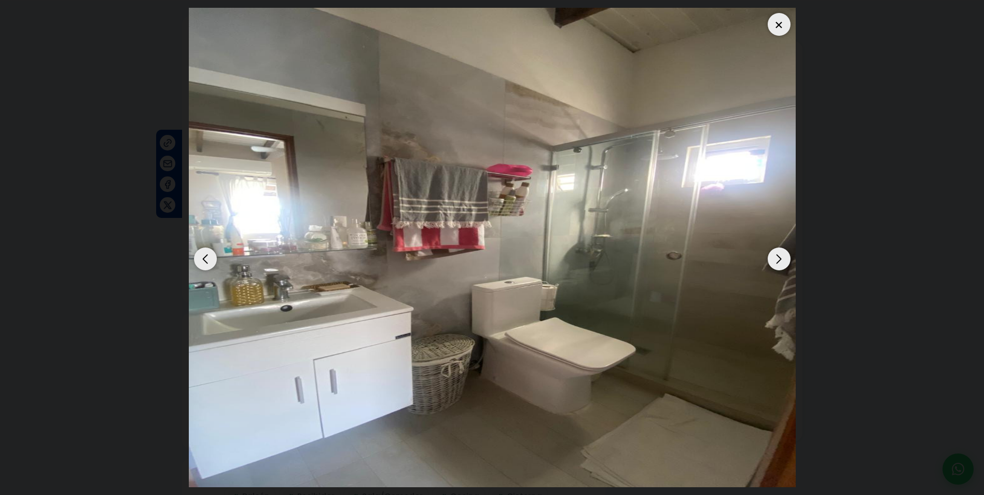
click at [776, 257] on div "Next slide" at bounding box center [779, 258] width 23 height 23
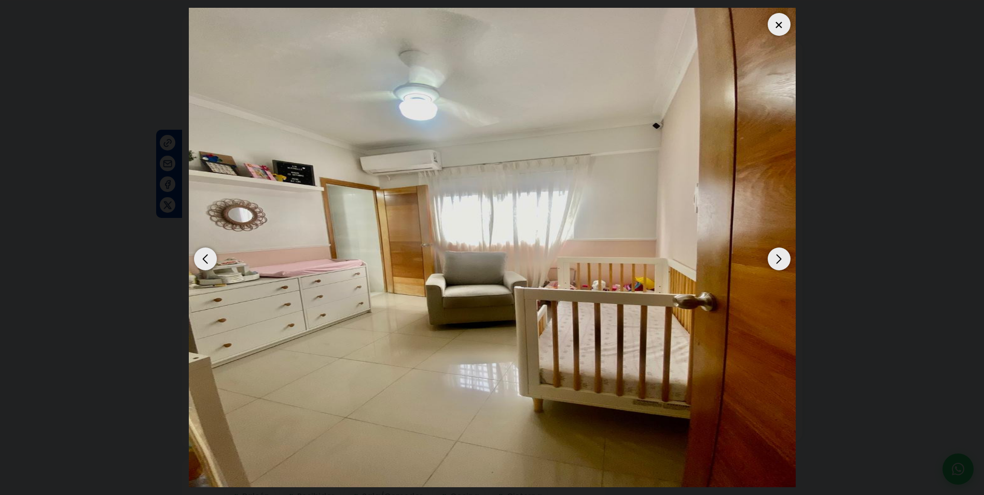
click at [776, 257] on div "Next slide" at bounding box center [779, 258] width 23 height 23
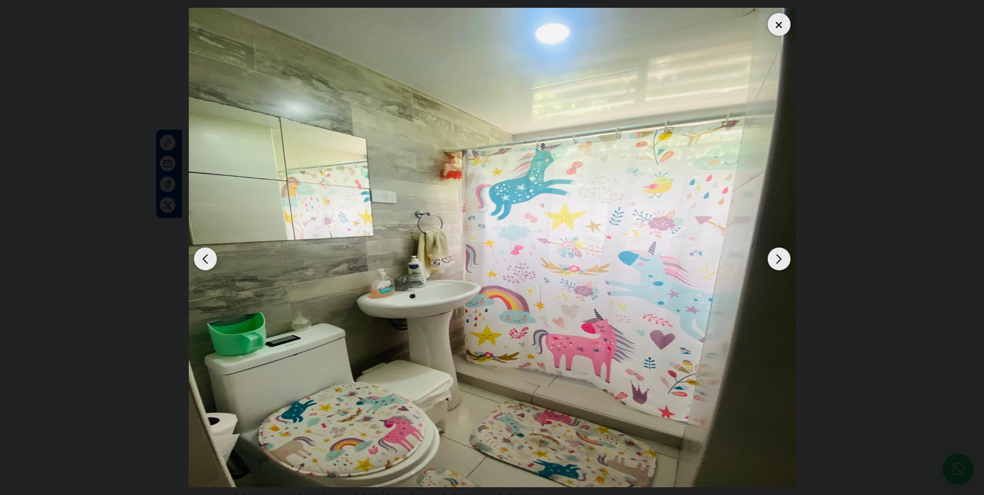
click at [776, 257] on div "Next slide" at bounding box center [779, 258] width 23 height 23
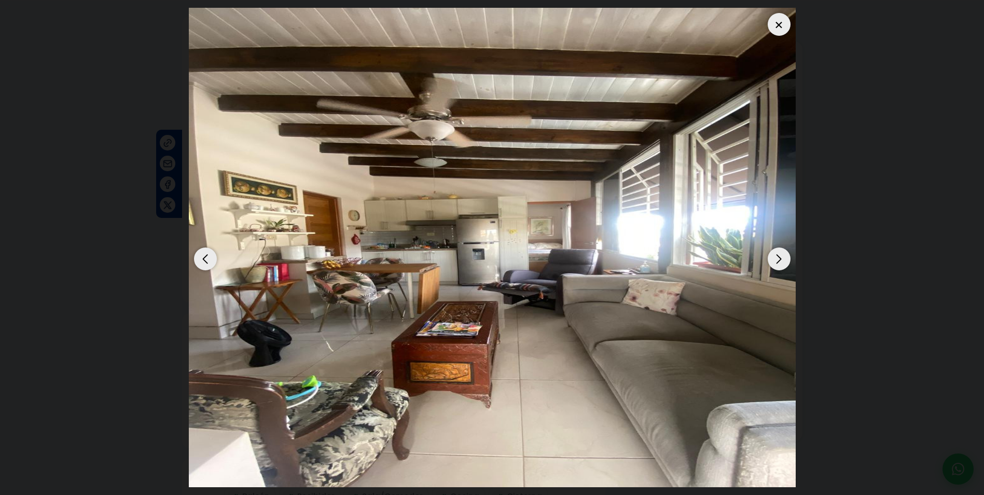
click at [779, 260] on div "Next slide" at bounding box center [779, 258] width 23 height 23
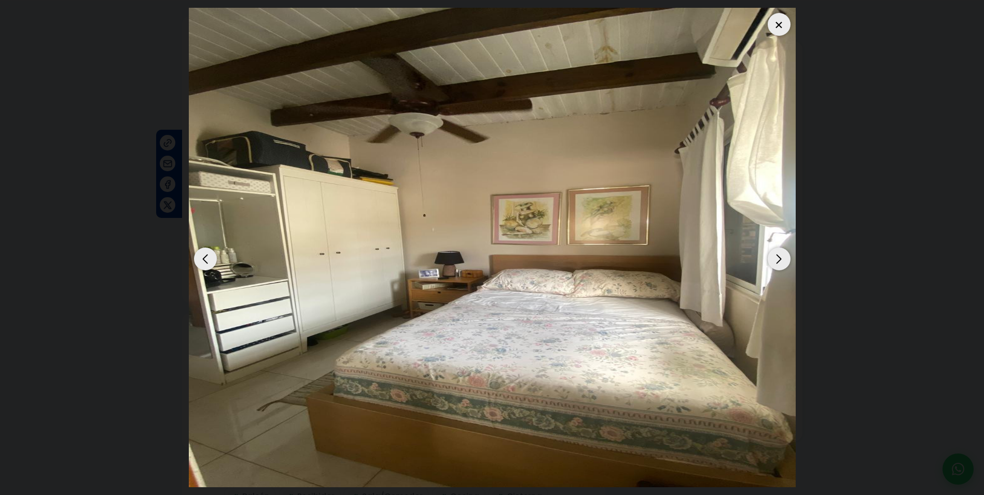
click at [778, 260] on div "Next slide" at bounding box center [779, 258] width 23 height 23
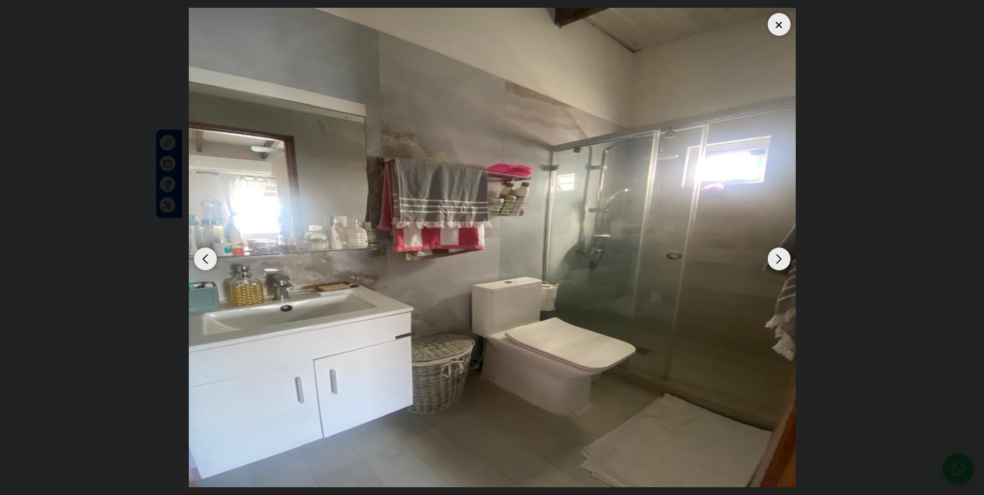
click at [778, 260] on div "Next slide" at bounding box center [779, 258] width 23 height 23
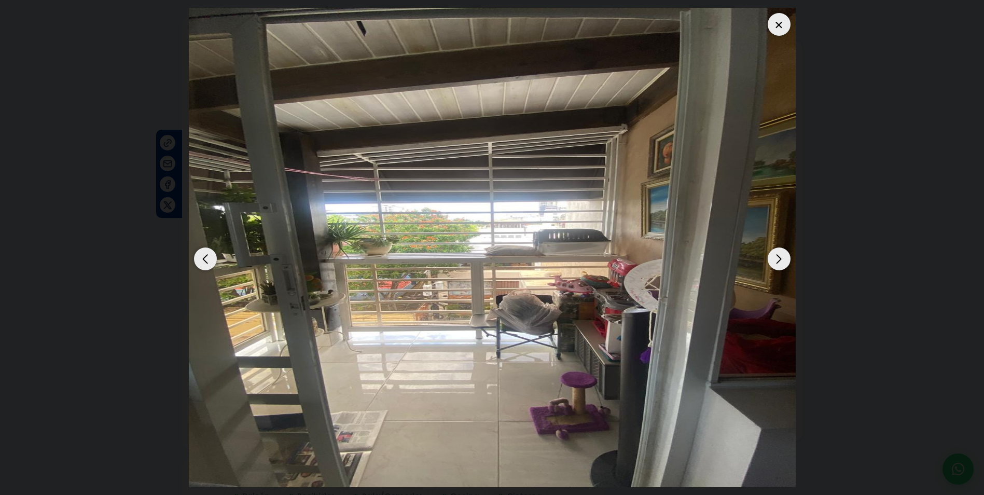
click at [776, 261] on div "Next slide" at bounding box center [779, 258] width 23 height 23
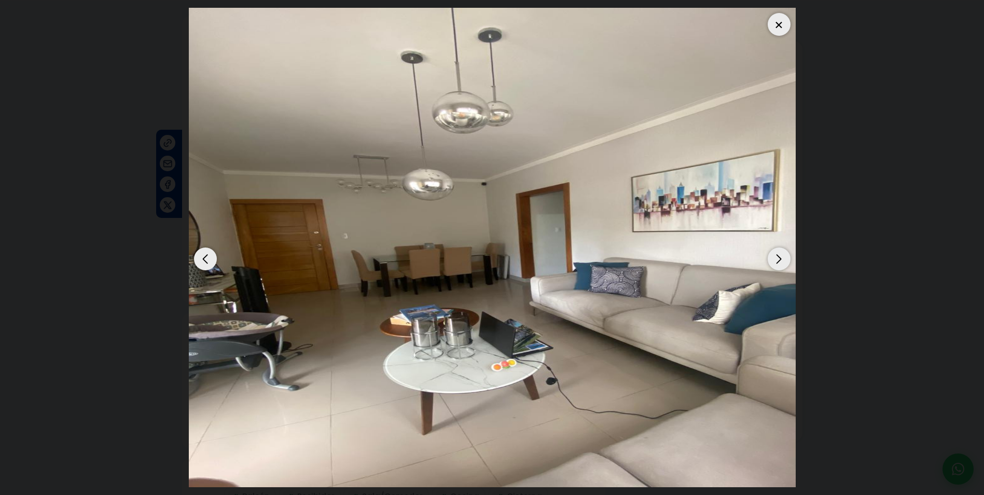
click at [776, 261] on div "Next slide" at bounding box center [779, 258] width 23 height 23
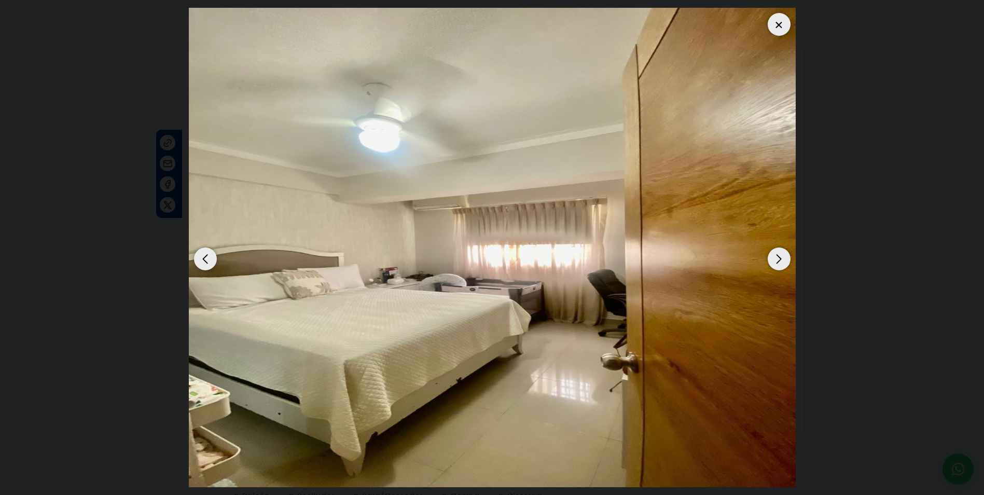
click at [781, 18] on div at bounding box center [779, 24] width 23 height 23
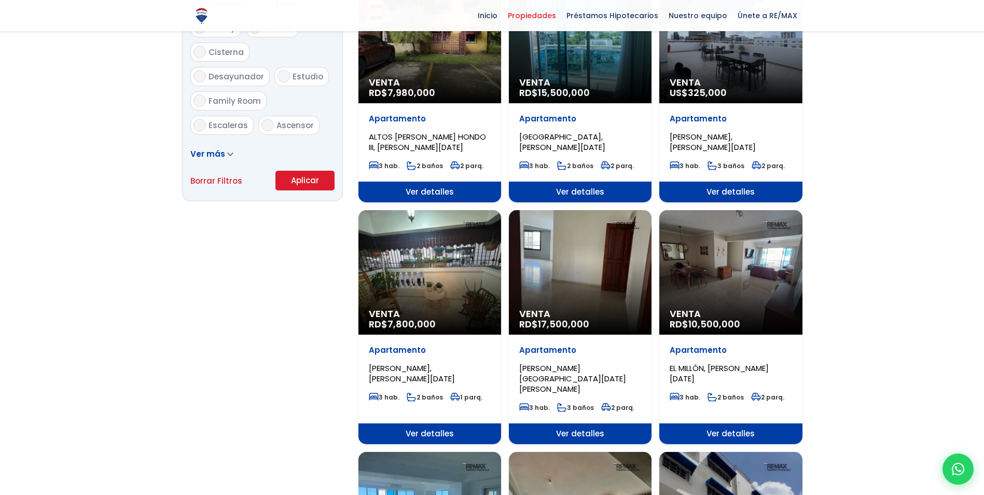
scroll to position [674, 0]
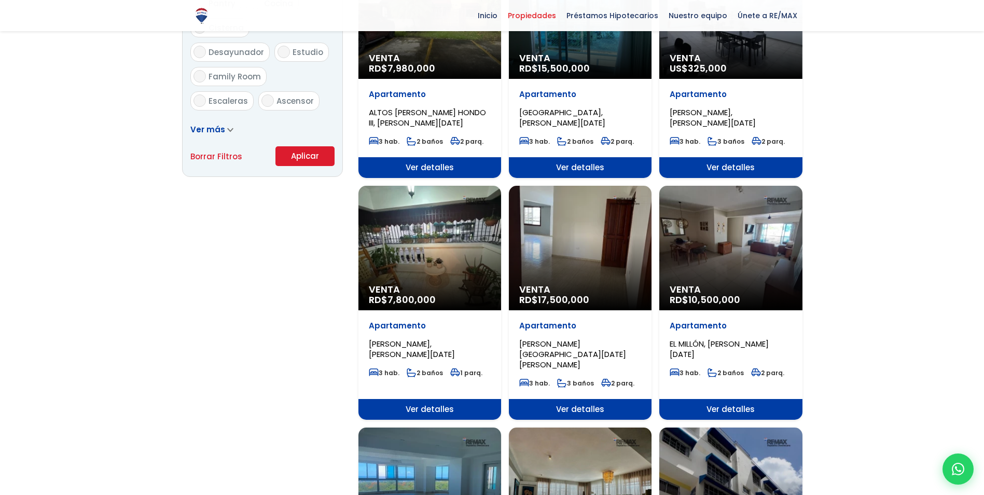
click at [736, 225] on div "Venta RD$ 10,500,000" at bounding box center [730, 248] width 143 height 125
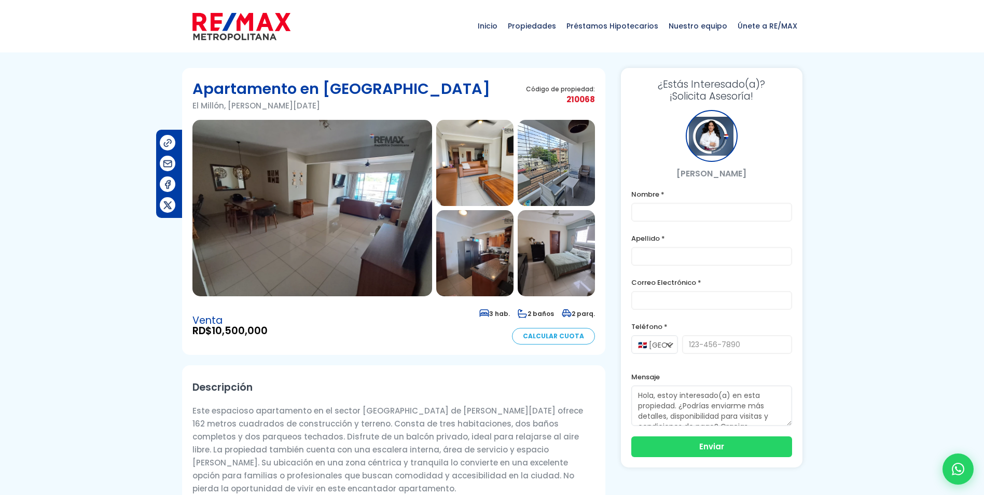
click at [357, 269] on img at bounding box center [312, 208] width 240 height 176
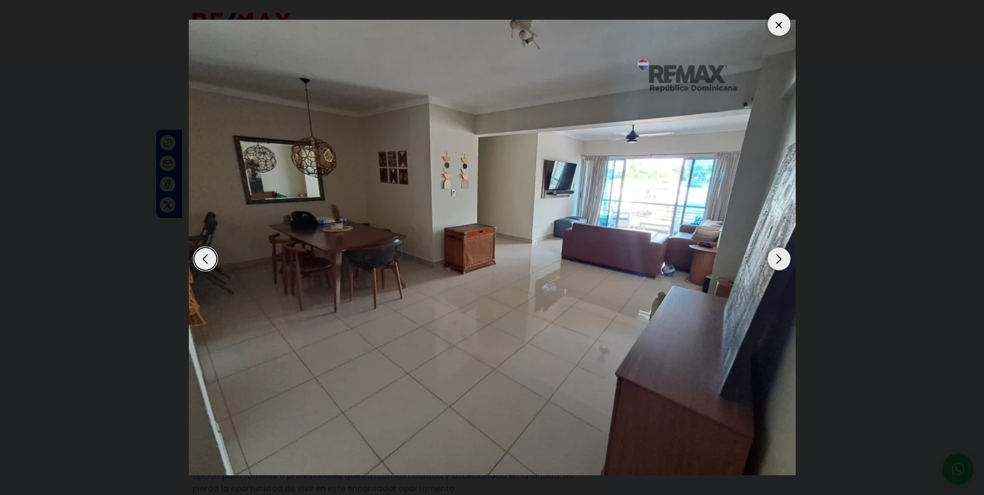
click at [780, 258] on div "Next slide" at bounding box center [779, 258] width 23 height 23
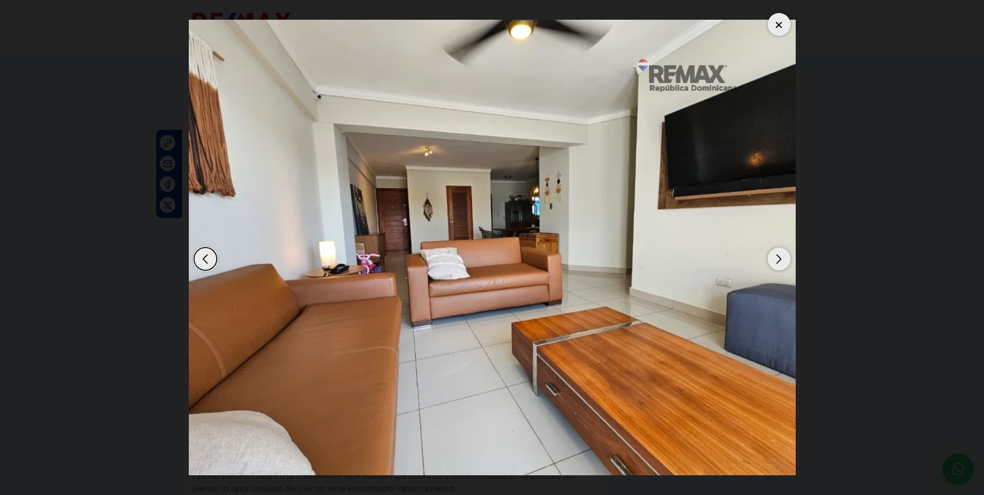
click at [780, 258] on div "Next slide" at bounding box center [779, 258] width 23 height 23
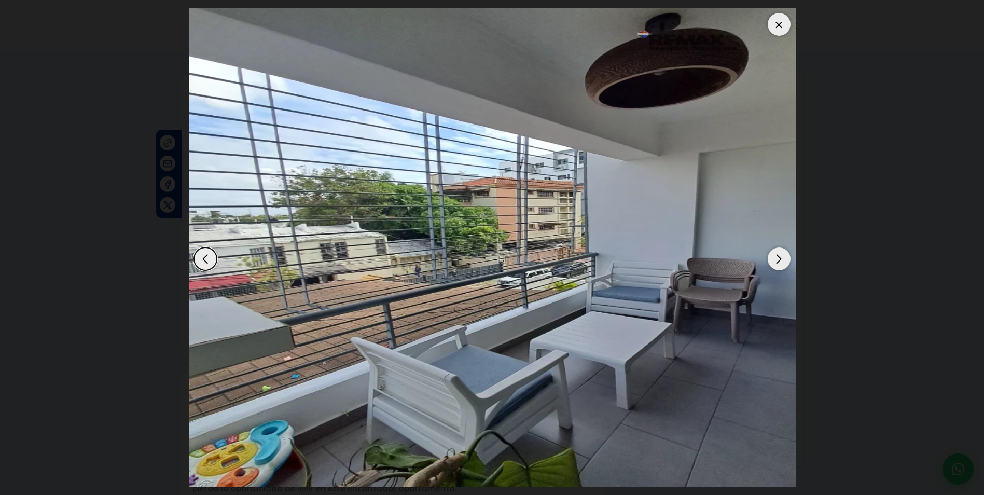
click at [780, 258] on div "Next slide" at bounding box center [779, 258] width 23 height 23
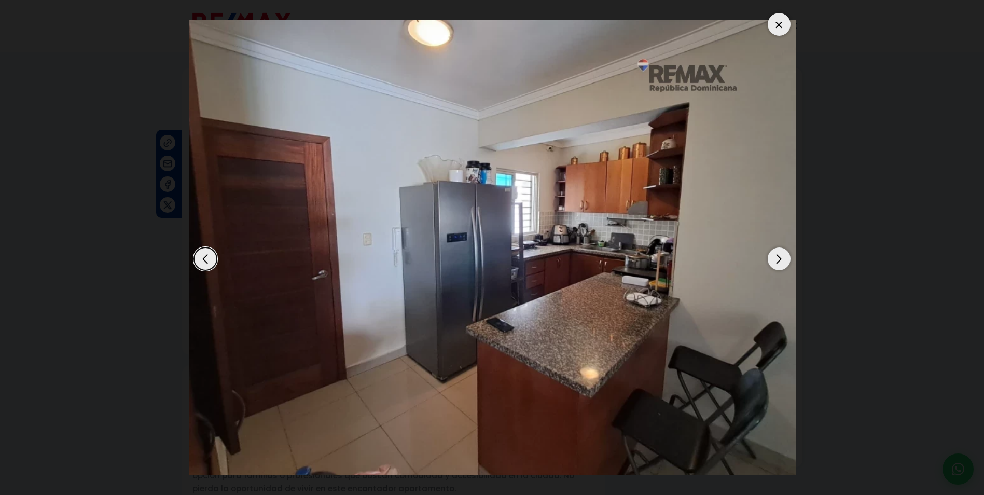
click at [780, 258] on div "Next slide" at bounding box center [779, 258] width 23 height 23
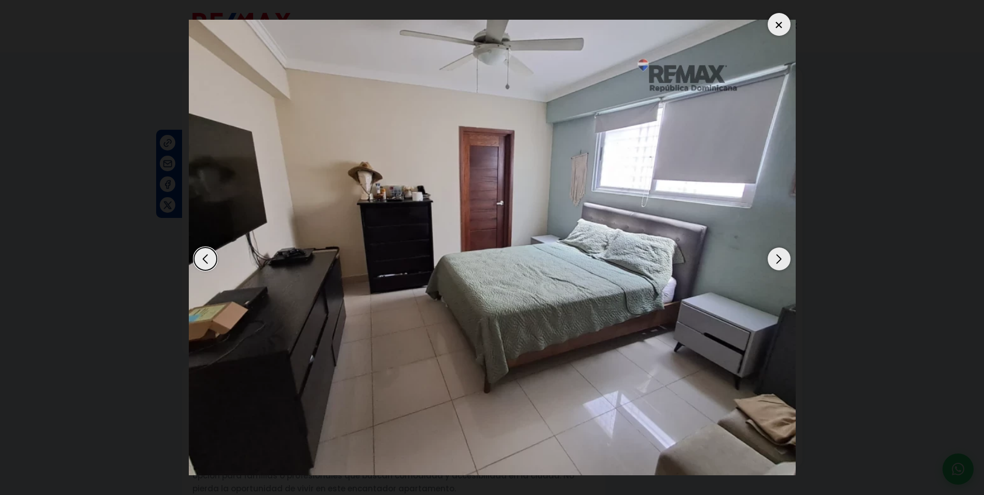
click at [780, 258] on div "Next slide" at bounding box center [779, 258] width 23 height 23
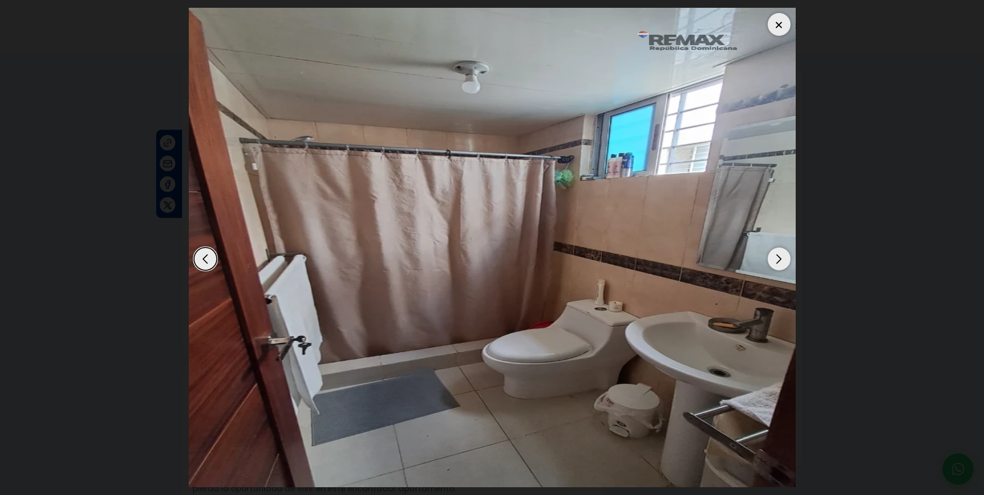
click at [780, 258] on div "Next slide" at bounding box center [779, 258] width 23 height 23
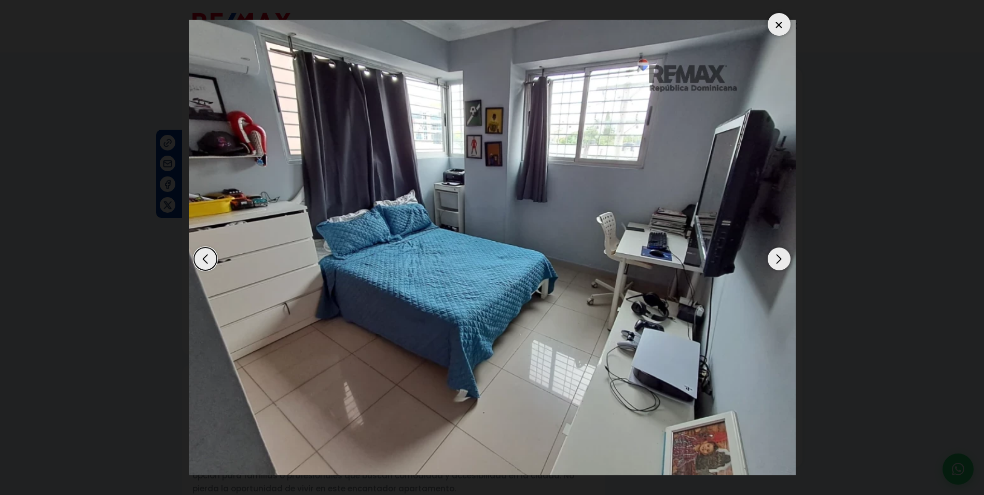
click at [780, 258] on div "Next slide" at bounding box center [779, 258] width 23 height 23
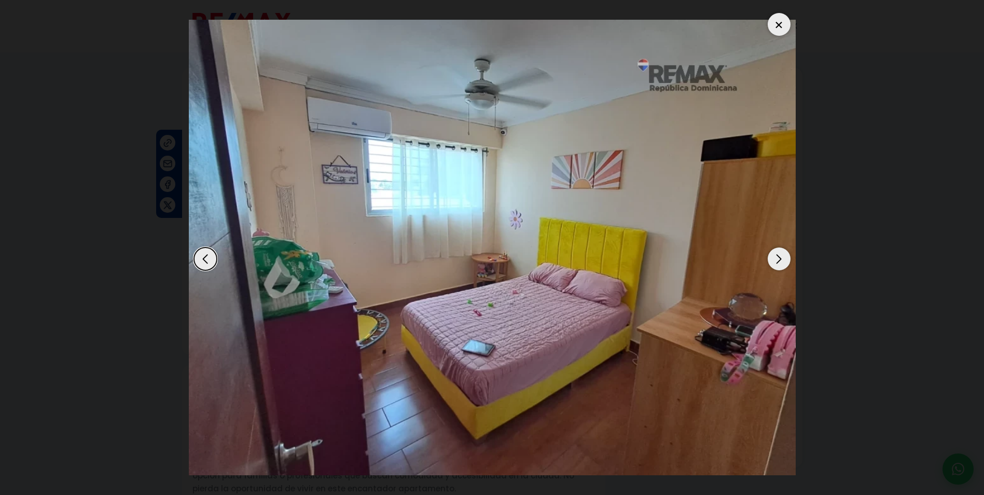
click at [780, 258] on div "Next slide" at bounding box center [779, 258] width 23 height 23
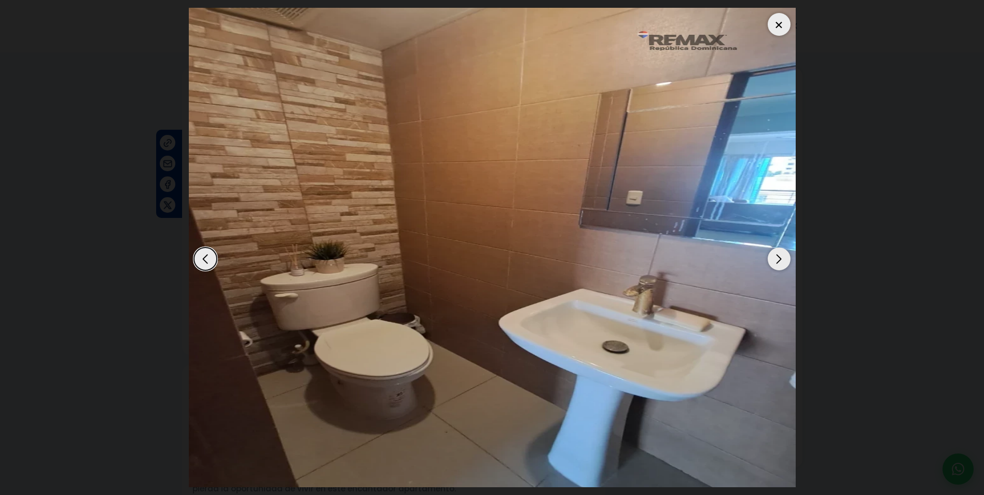
click at [780, 258] on div "Next slide" at bounding box center [779, 258] width 23 height 23
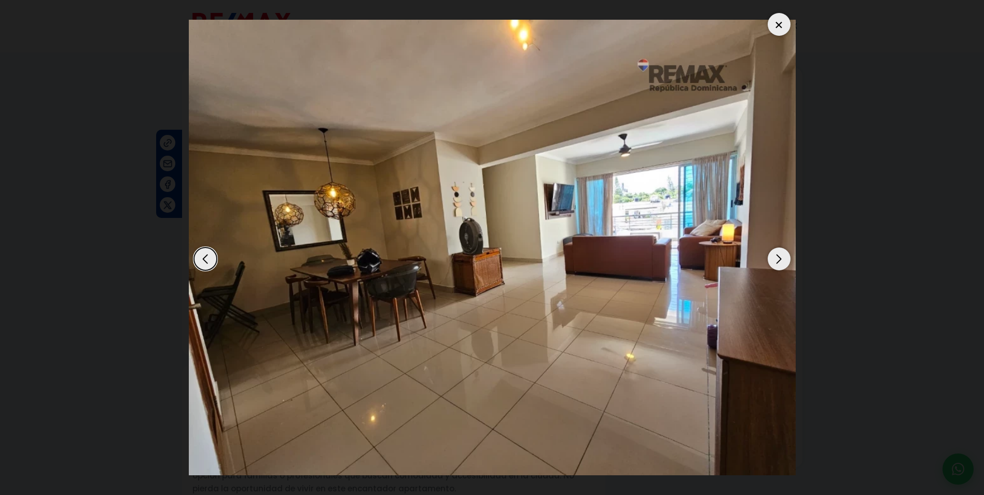
click at [780, 258] on div "Next slide" at bounding box center [779, 258] width 23 height 23
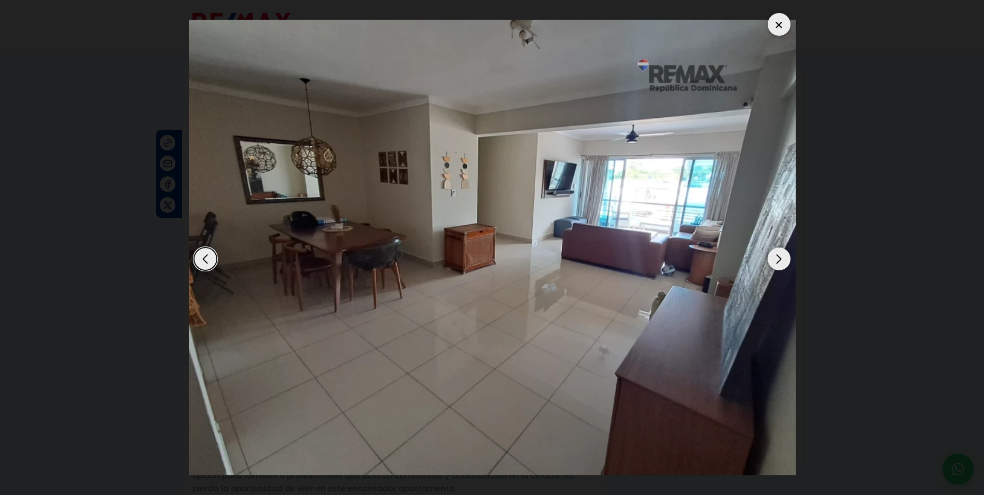
click at [780, 258] on div "Next slide" at bounding box center [779, 258] width 23 height 23
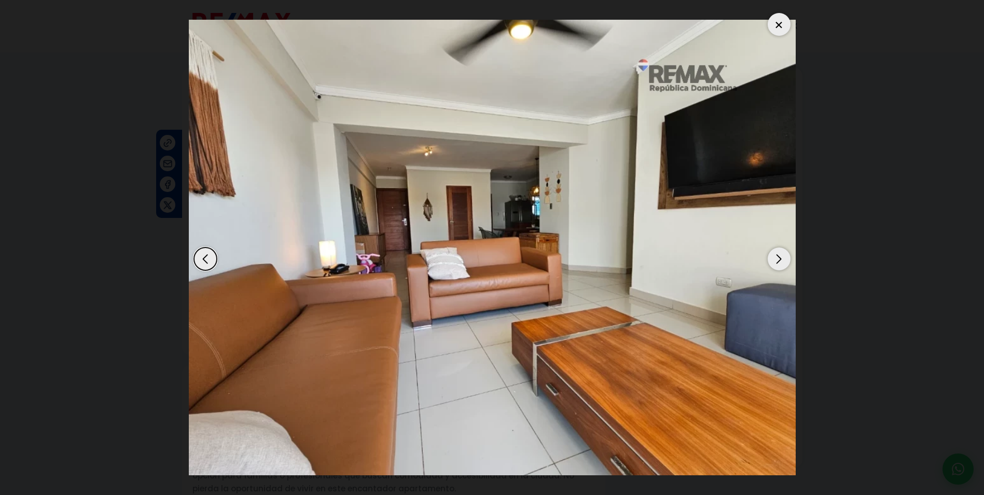
click at [780, 258] on div "Next slide" at bounding box center [779, 258] width 23 height 23
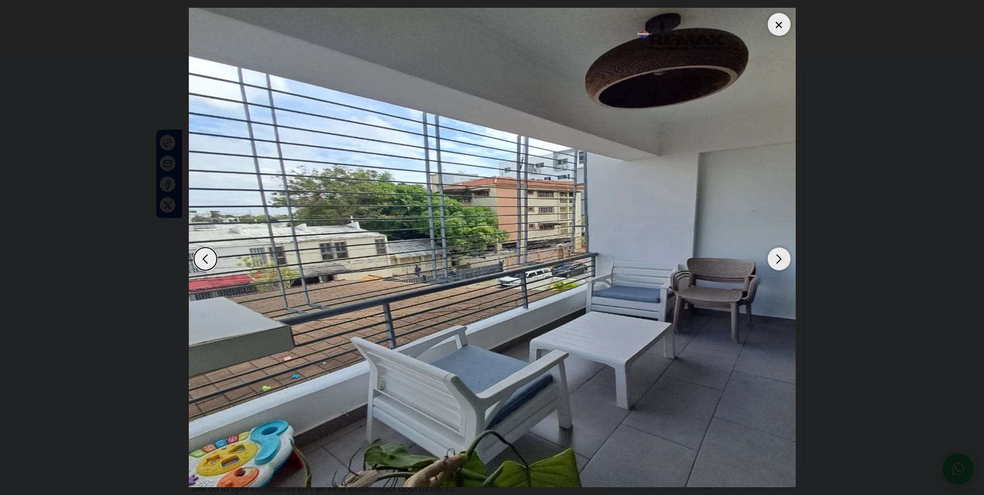
click at [782, 257] on div "Next slide" at bounding box center [779, 258] width 23 height 23
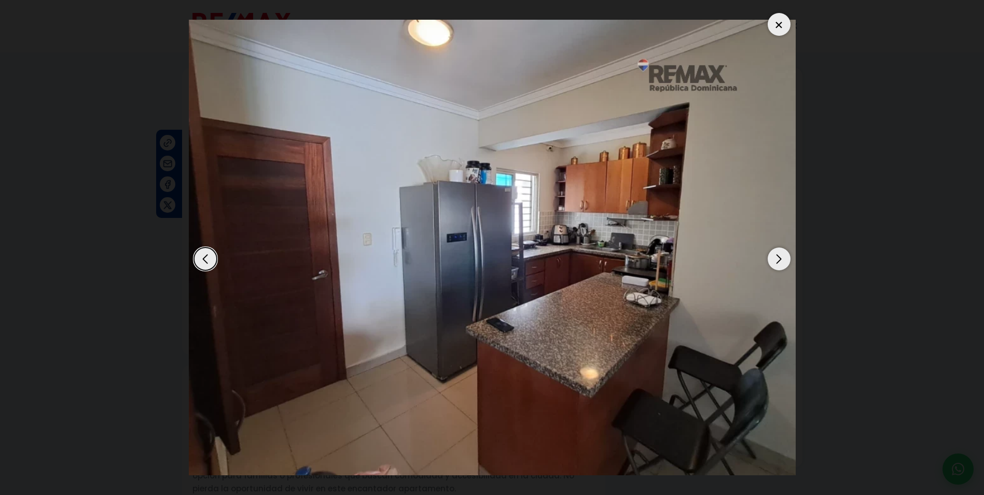
click at [778, 19] on div at bounding box center [779, 24] width 23 height 23
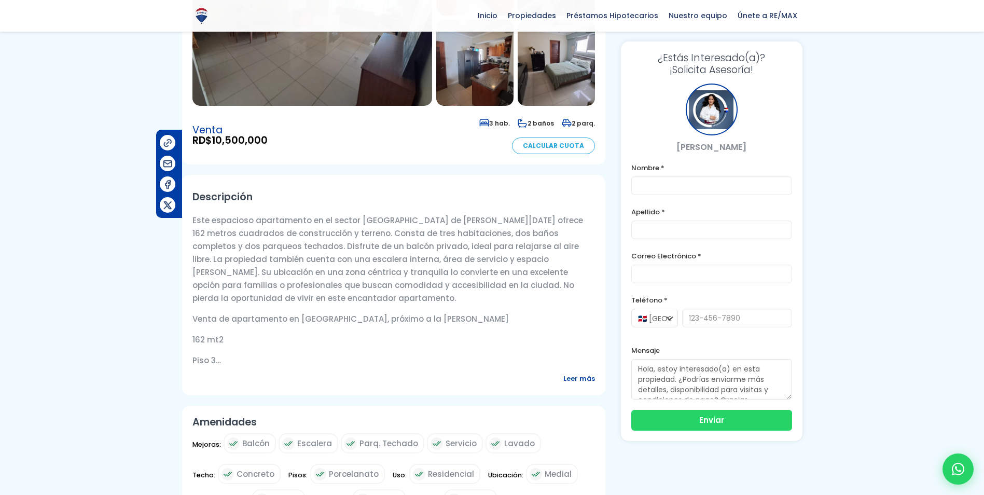
scroll to position [208, 0]
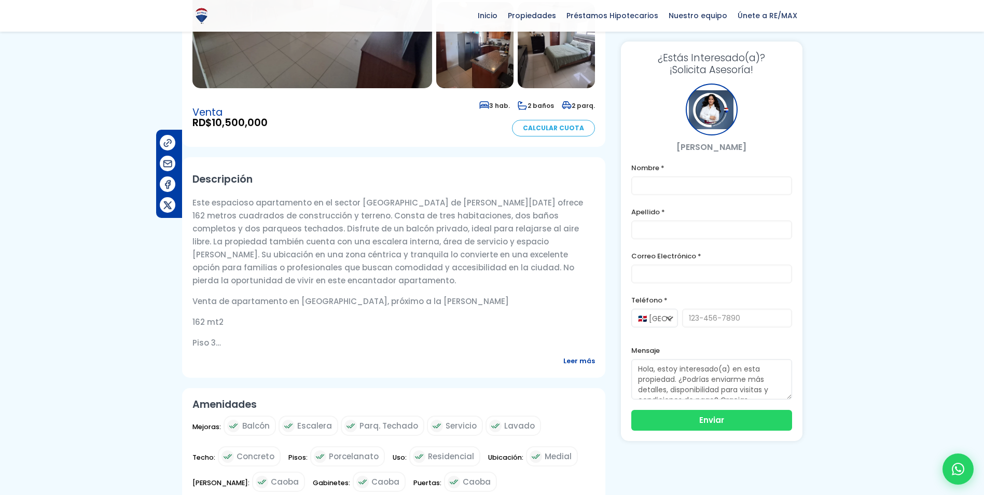
click at [576, 364] on span "Leer más" at bounding box center [579, 360] width 32 height 13
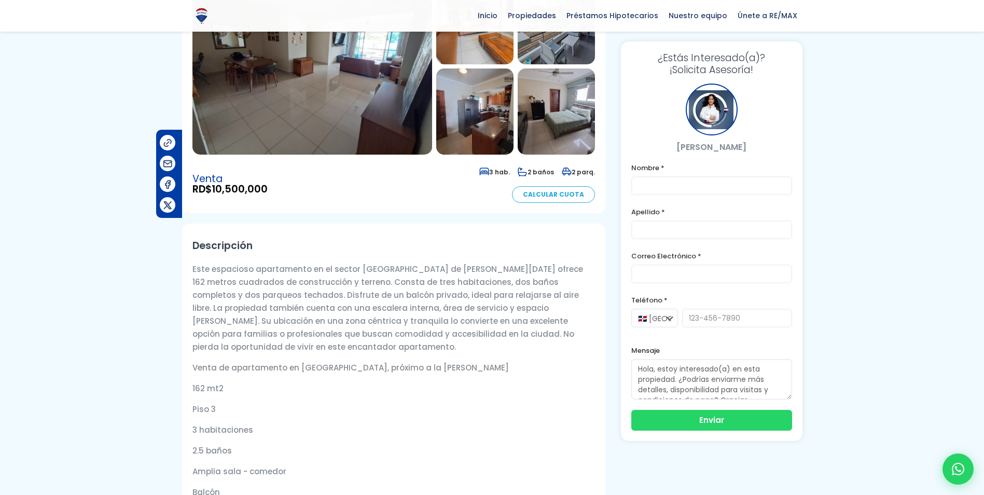
scroll to position [0, 0]
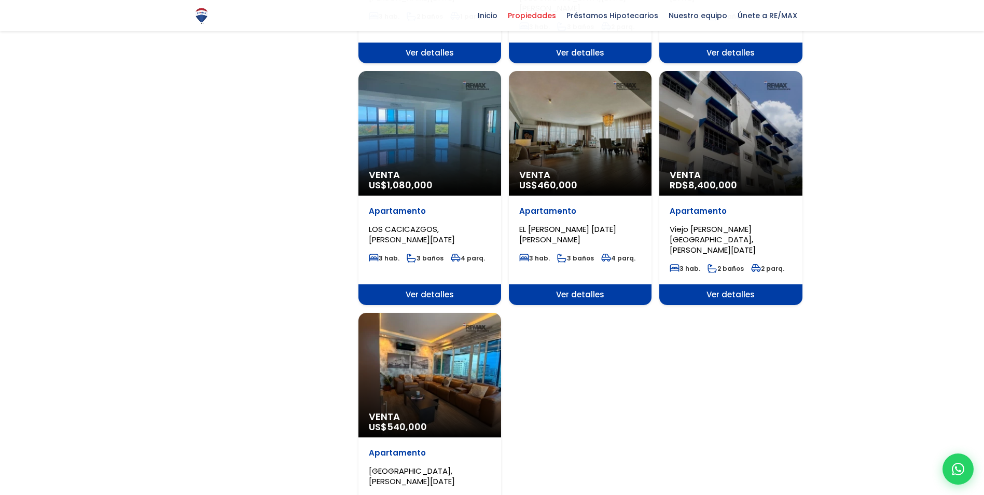
scroll to position [1038, 0]
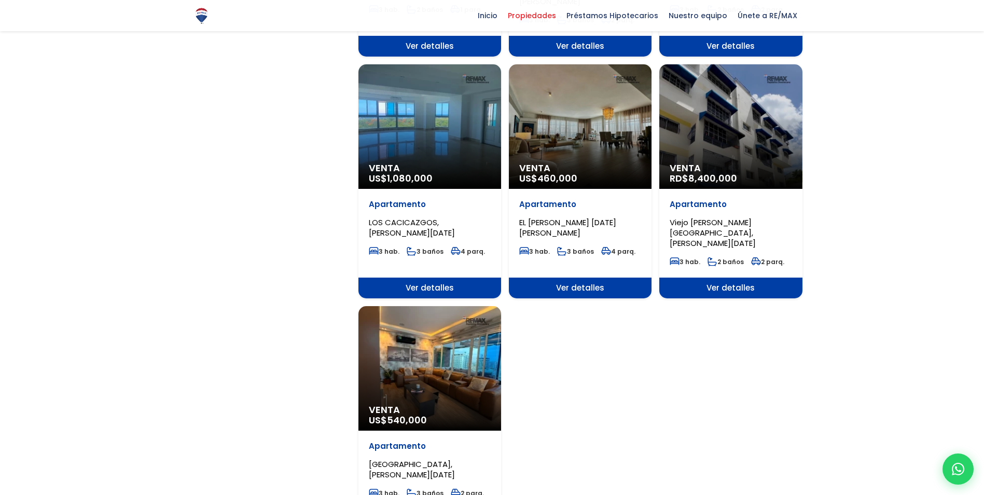
click at [733, 114] on div "Venta RD$ 8,400,000" at bounding box center [730, 126] width 143 height 125
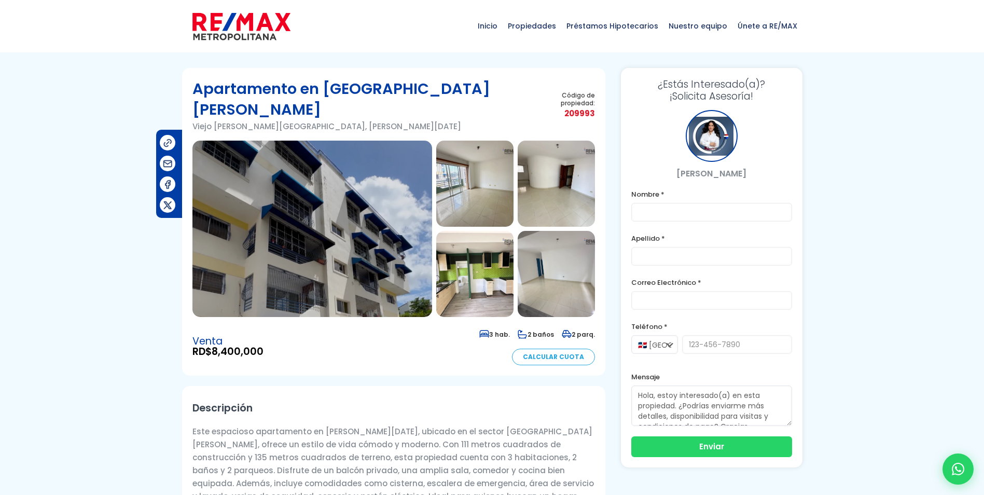
click at [350, 214] on img at bounding box center [312, 229] width 240 height 176
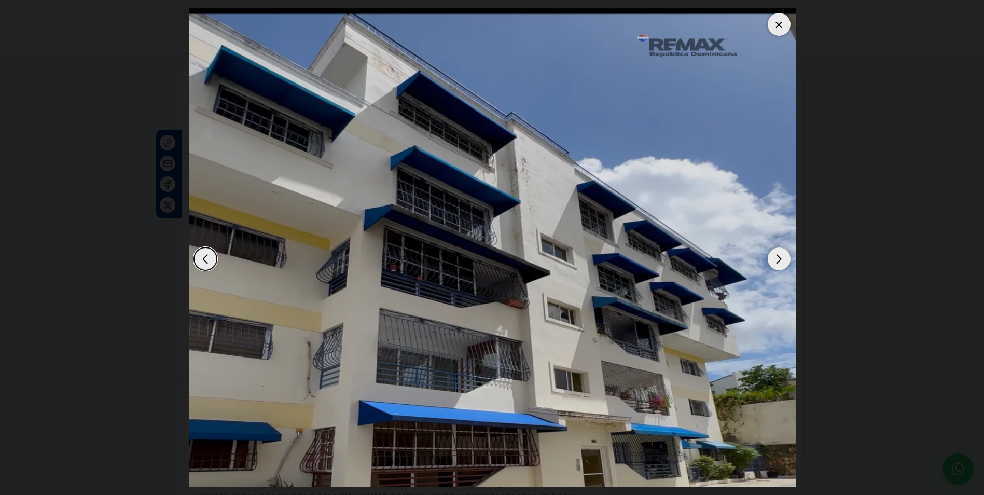
click at [781, 259] on div "Next slide" at bounding box center [779, 258] width 23 height 23
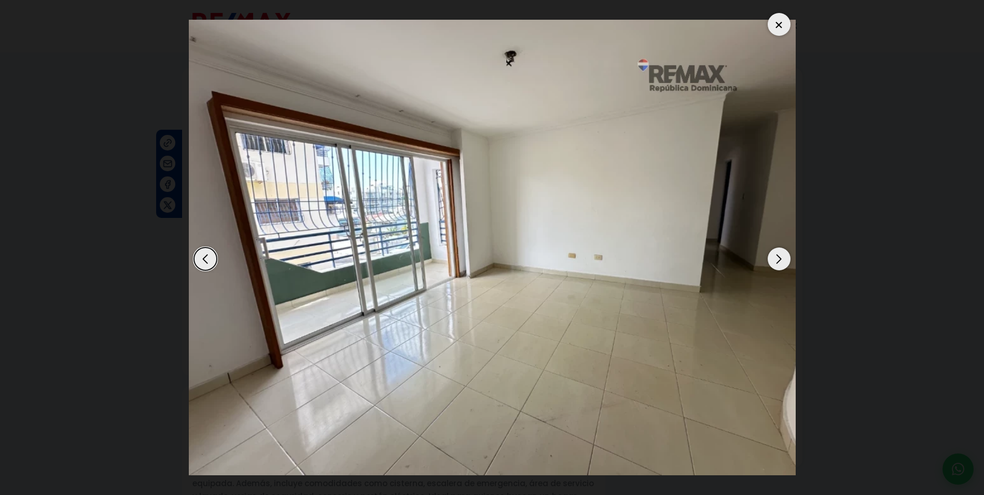
click at [781, 259] on div "Next slide" at bounding box center [779, 258] width 23 height 23
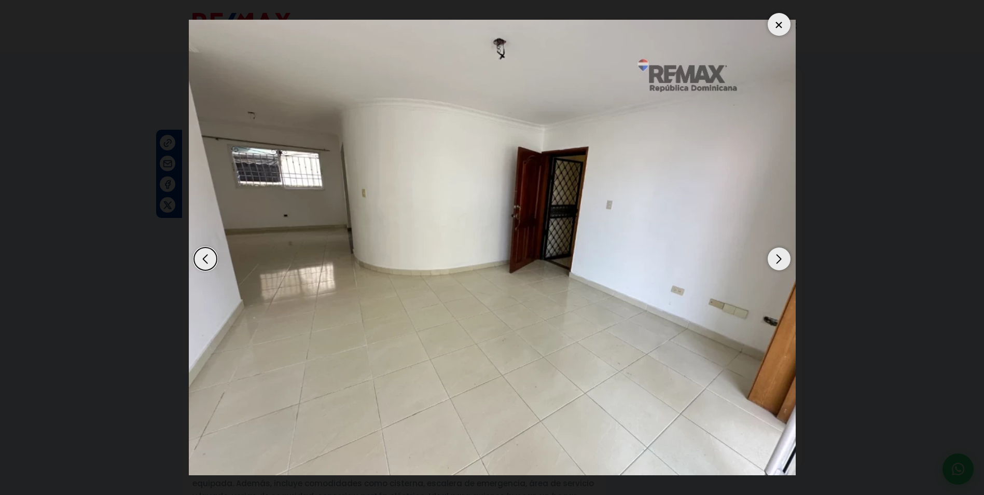
click at [781, 259] on div "Next slide" at bounding box center [779, 258] width 23 height 23
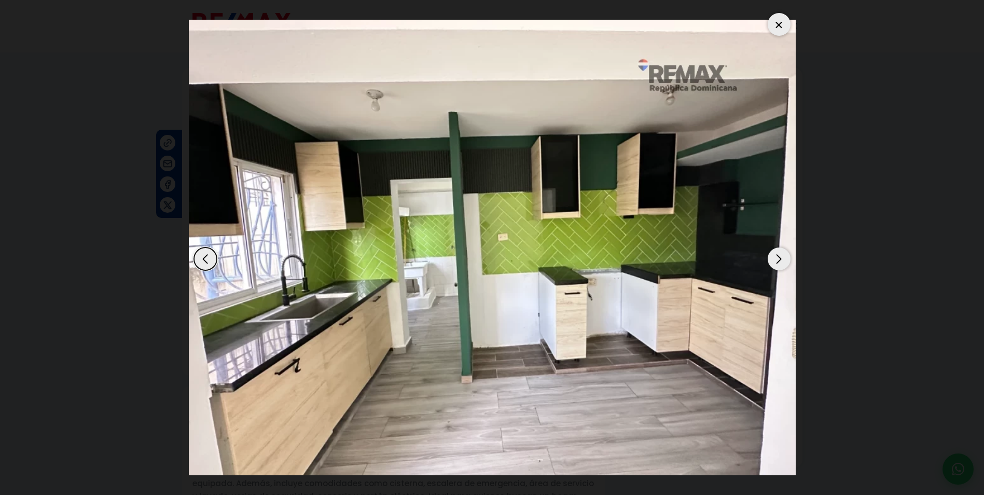
click at [781, 259] on div "Next slide" at bounding box center [779, 258] width 23 height 23
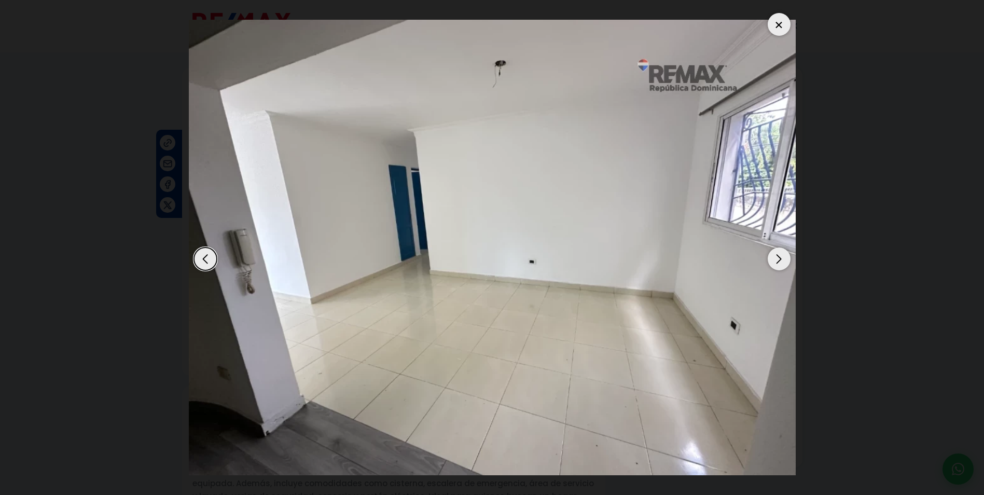
click at [781, 259] on div "Next slide" at bounding box center [779, 258] width 23 height 23
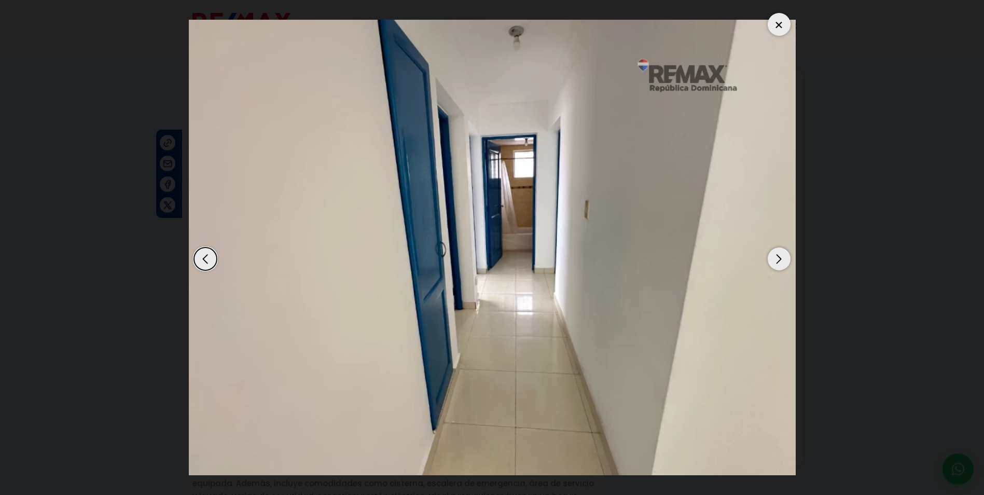
click at [781, 259] on div "Next slide" at bounding box center [779, 258] width 23 height 23
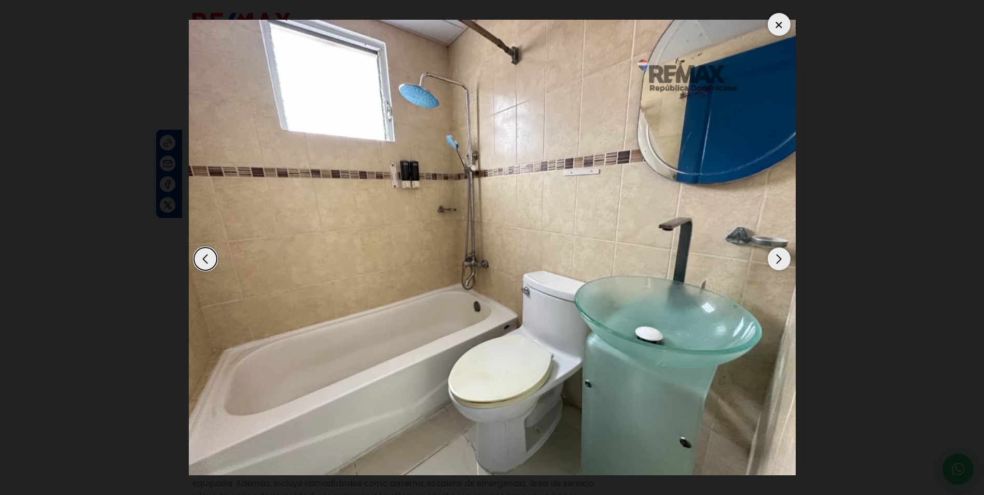
click at [781, 259] on div "Next slide" at bounding box center [779, 258] width 23 height 23
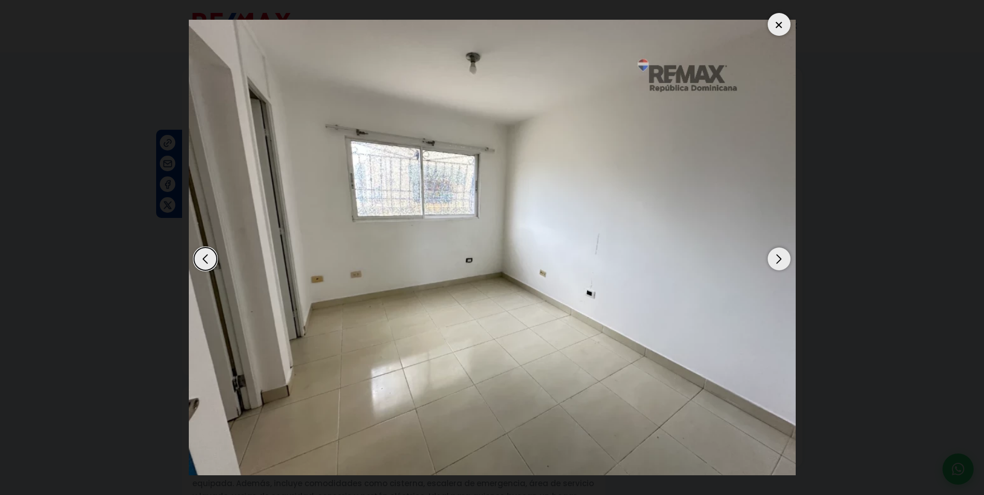
click at [781, 259] on div "Next slide" at bounding box center [779, 258] width 23 height 23
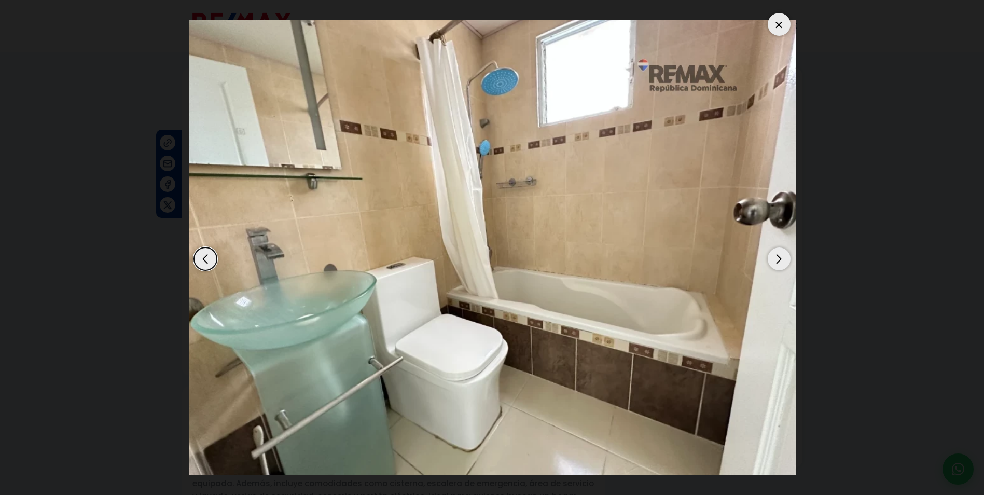
click at [781, 259] on div "Next slide" at bounding box center [779, 258] width 23 height 23
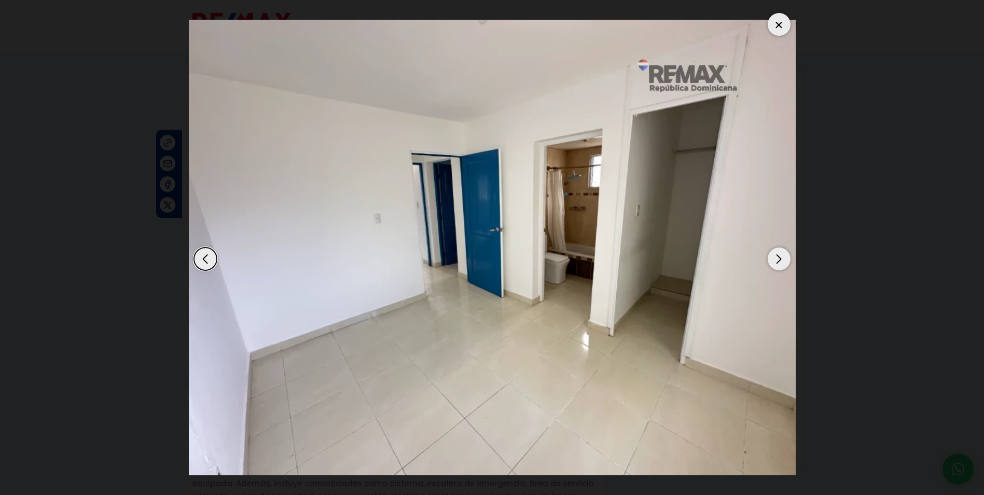
click at [781, 259] on div "Next slide" at bounding box center [779, 258] width 23 height 23
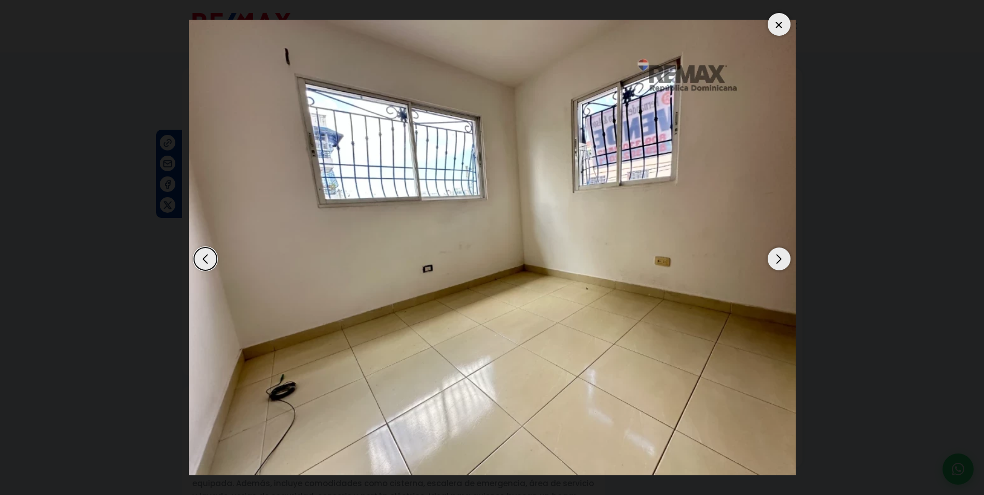
click at [781, 259] on div "Next slide" at bounding box center [779, 258] width 23 height 23
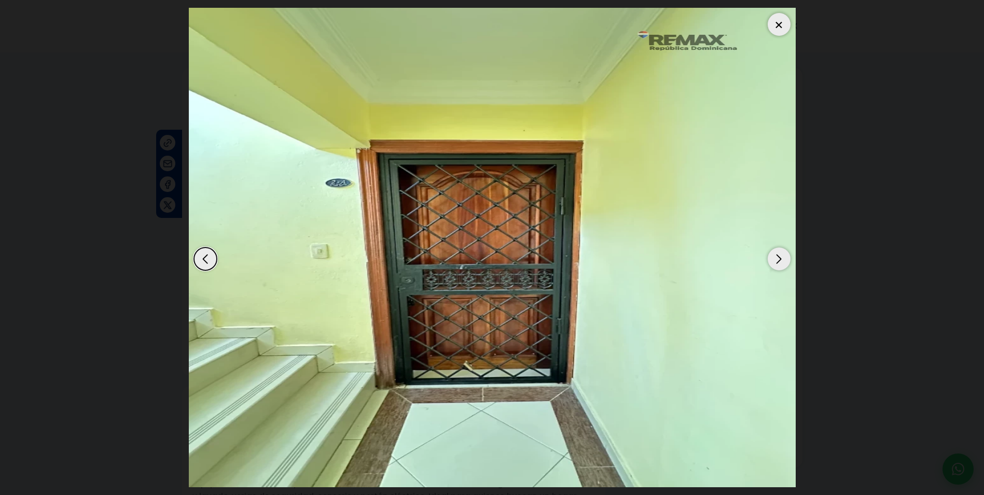
click at [781, 259] on div "Next slide" at bounding box center [779, 258] width 23 height 23
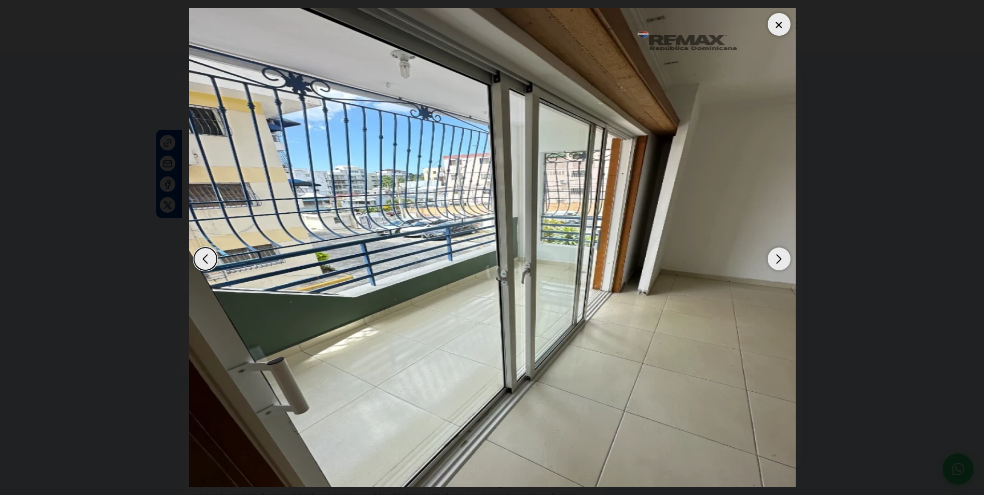
click at [777, 20] on div at bounding box center [779, 24] width 23 height 23
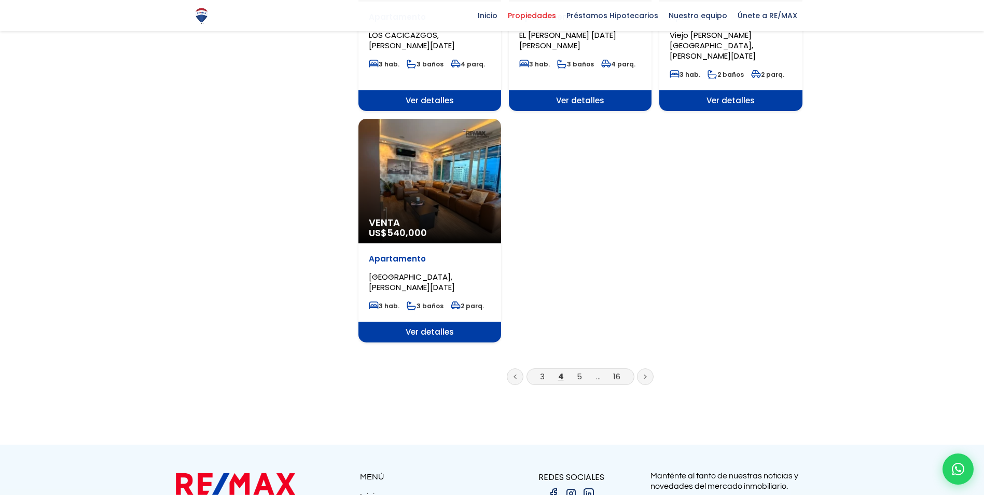
scroll to position [1245, 0]
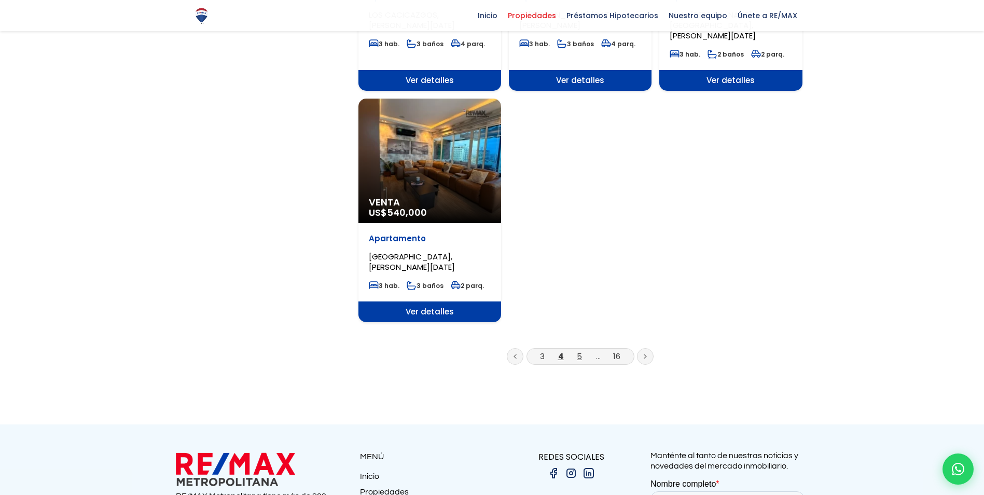
click at [580, 350] on li "5" at bounding box center [579, 356] width 17 height 13
click at [580, 351] on link "5" at bounding box center [579, 356] width 5 height 11
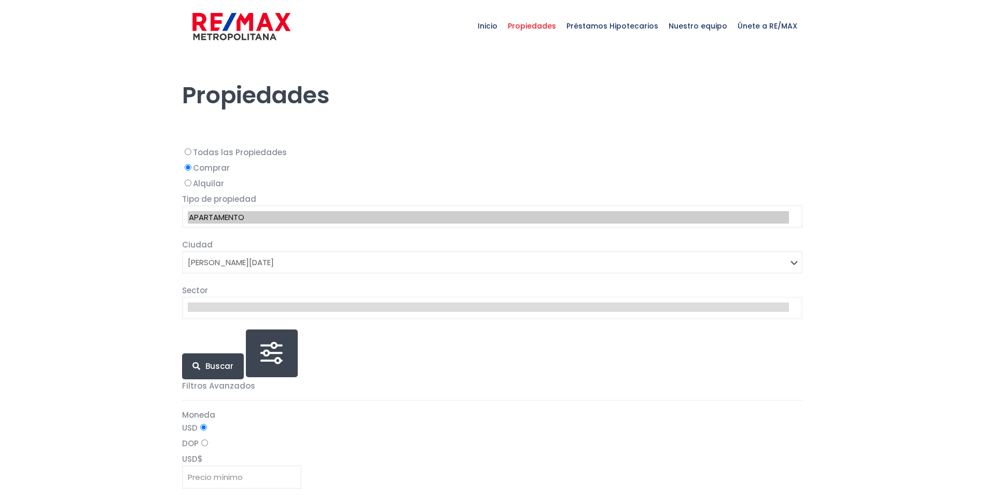
select select "1"
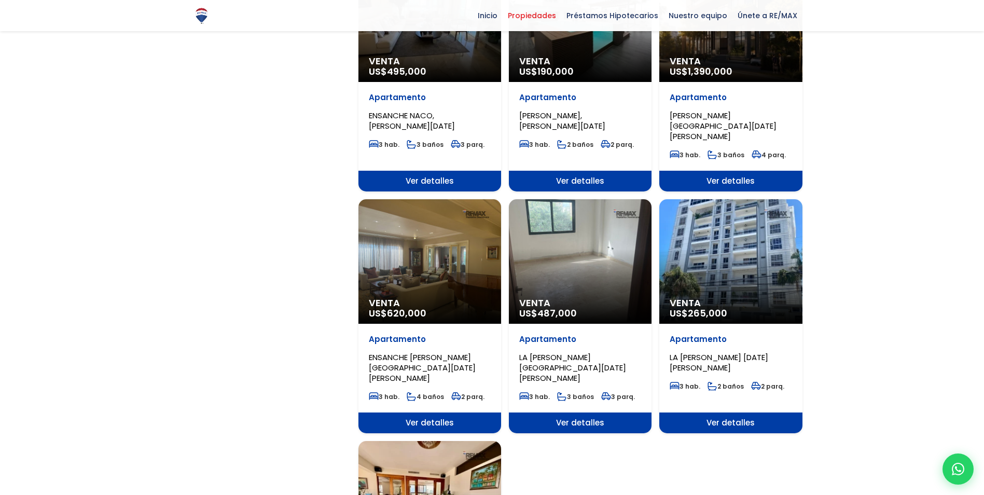
scroll to position [1038, 0]
